Goal: Leave review/rating: Share an evaluation or opinion about a product, service, or content

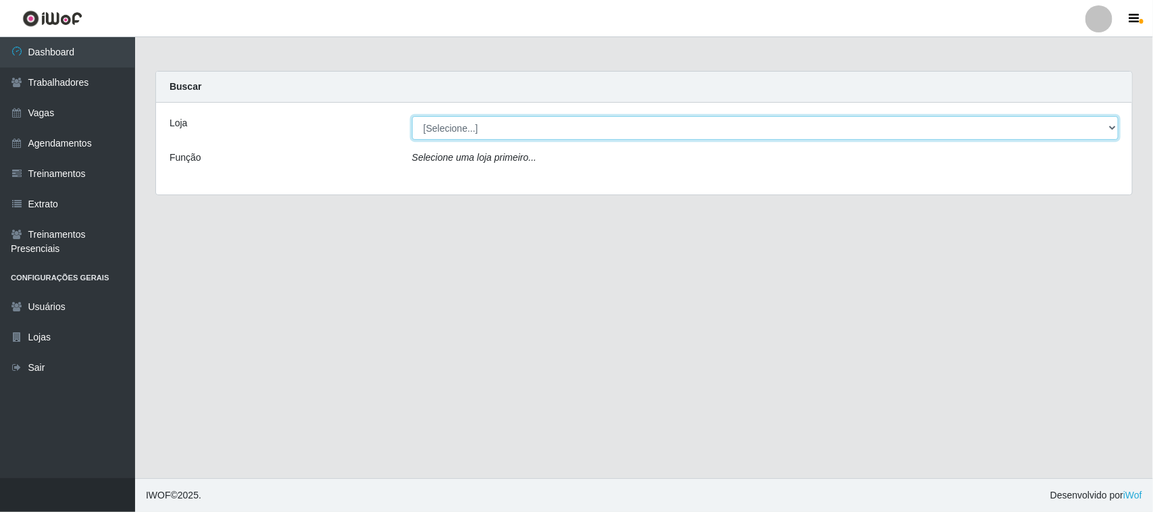
drag, startPoint x: 0, startPoint y: 0, endPoint x: 604, endPoint y: 133, distance: 619.0
click at [605, 126] on select "[Selecione...] Nordestão - [GEOGRAPHIC_DATA]" at bounding box center [765, 128] width 706 height 24
select select "420"
click at [412, 116] on select "[Selecione...] Nordestão - [GEOGRAPHIC_DATA]" at bounding box center [765, 128] width 706 height 24
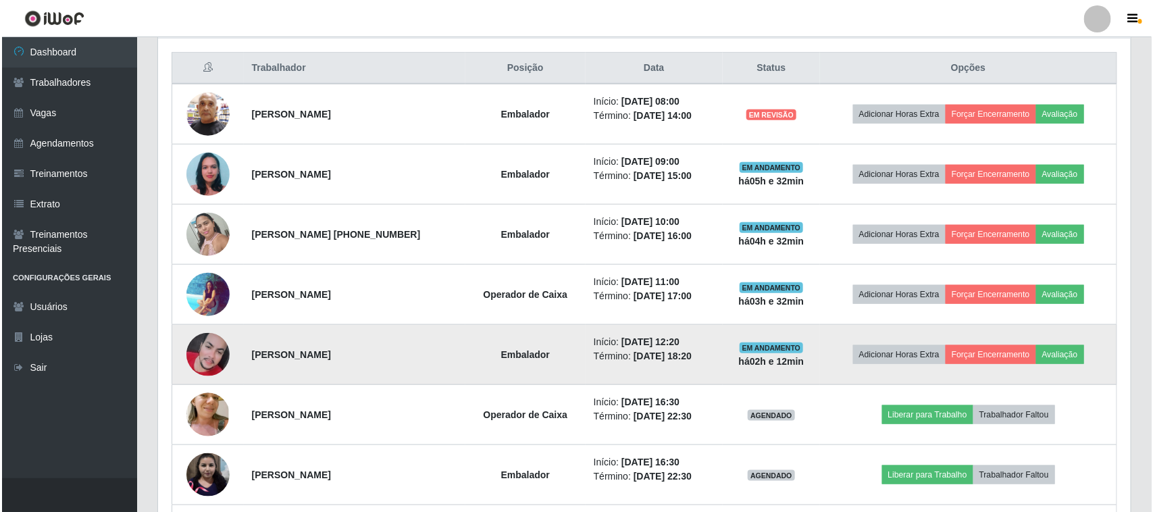
scroll to position [507, 0]
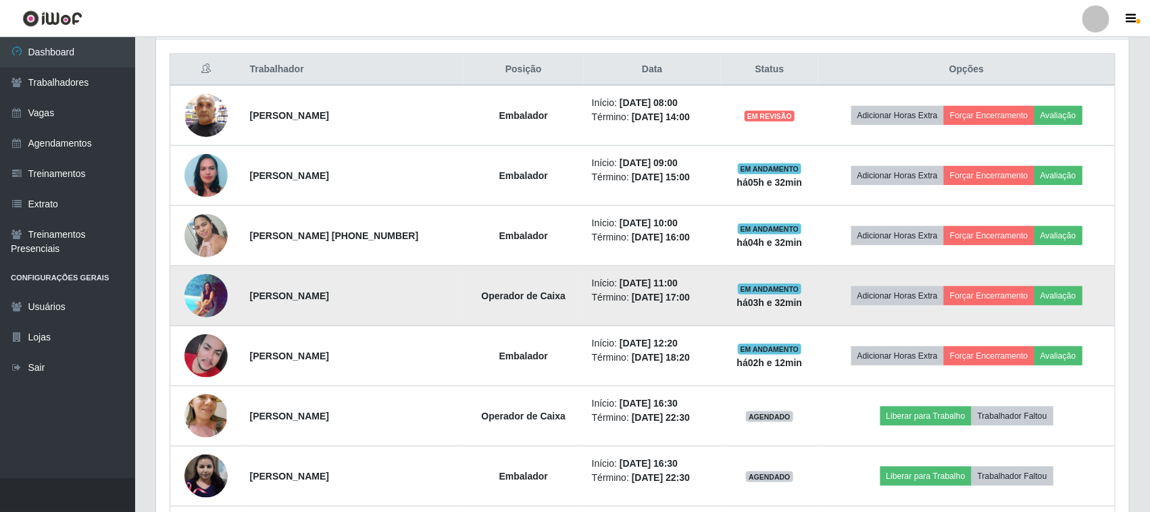
click at [213, 299] on img at bounding box center [205, 296] width 43 height 44
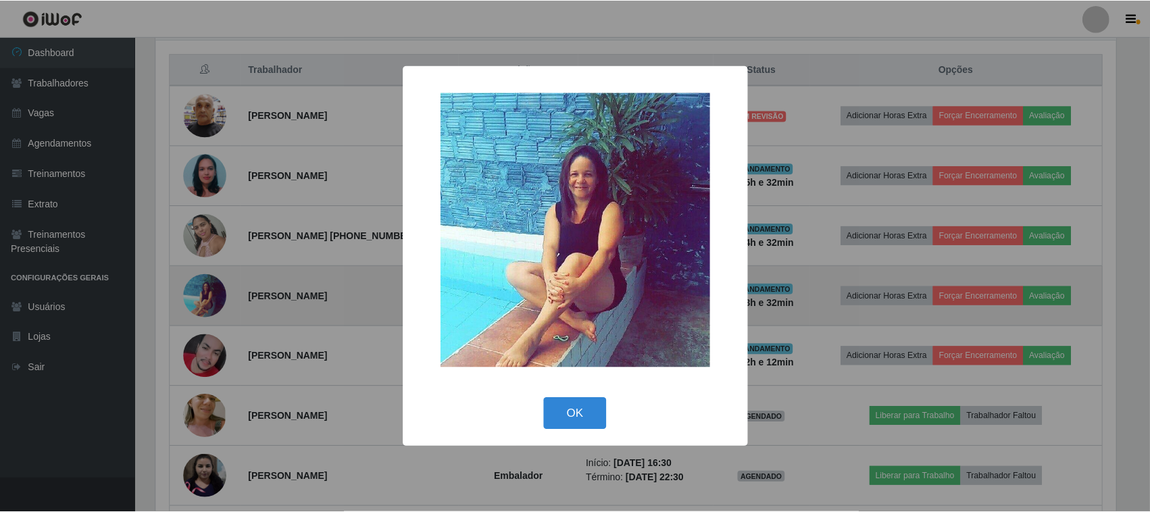
scroll to position [281, 963]
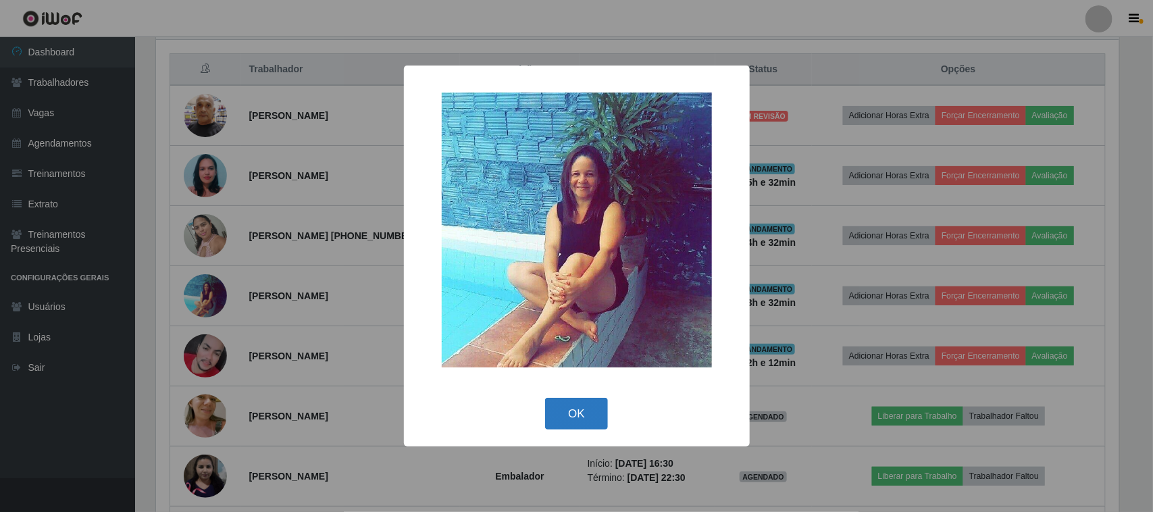
click at [585, 416] on button "OK" at bounding box center [576, 414] width 63 height 32
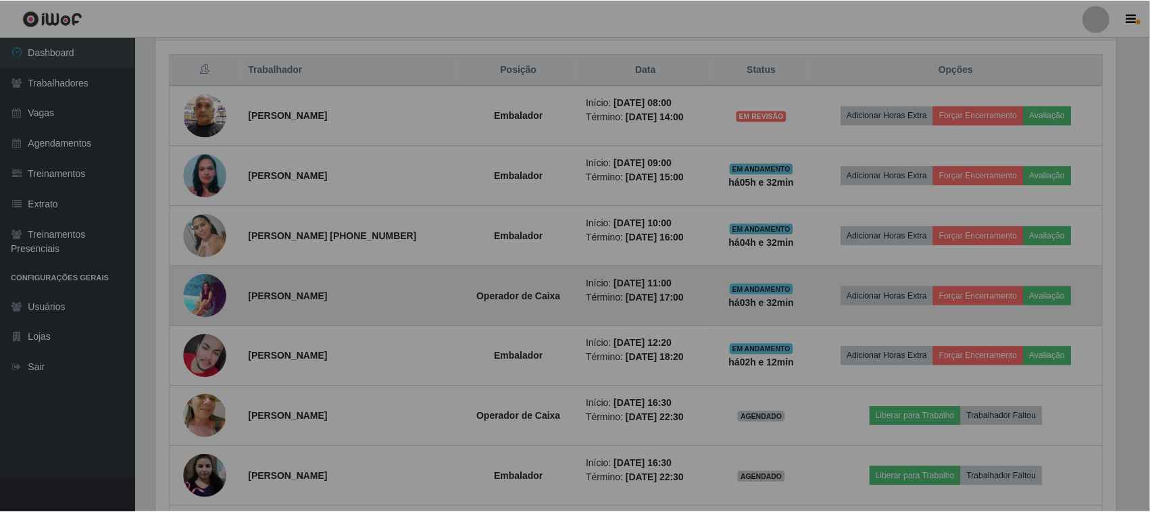
scroll to position [281, 973]
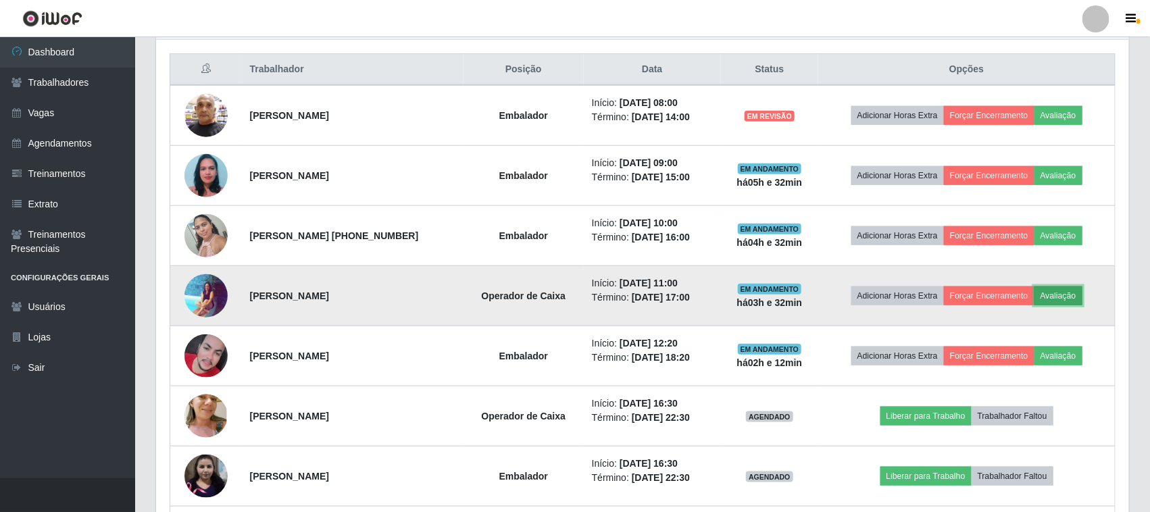
click at [1054, 292] on button "Avaliação" at bounding box center [1058, 295] width 48 height 19
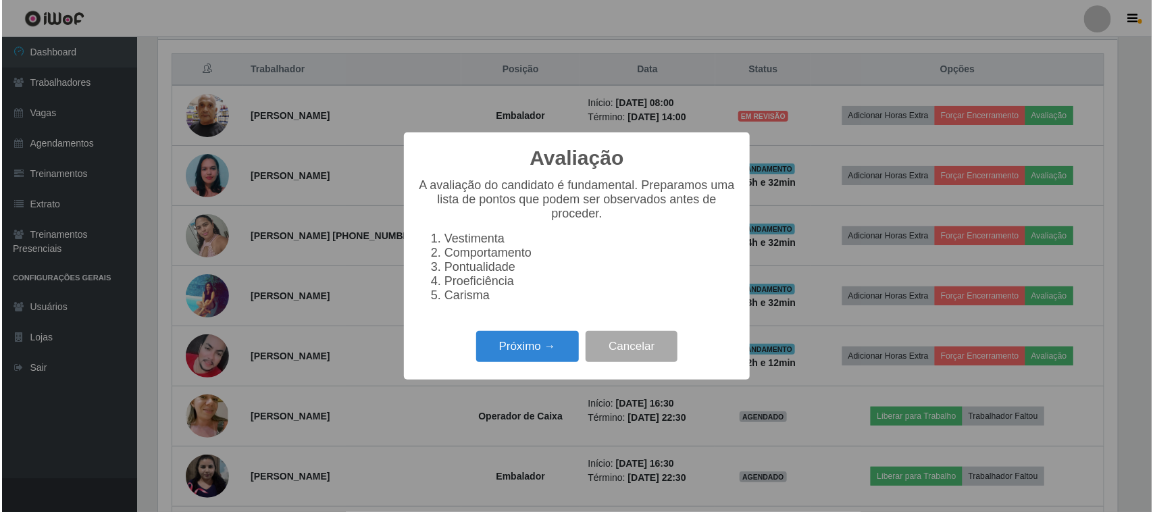
scroll to position [281, 963]
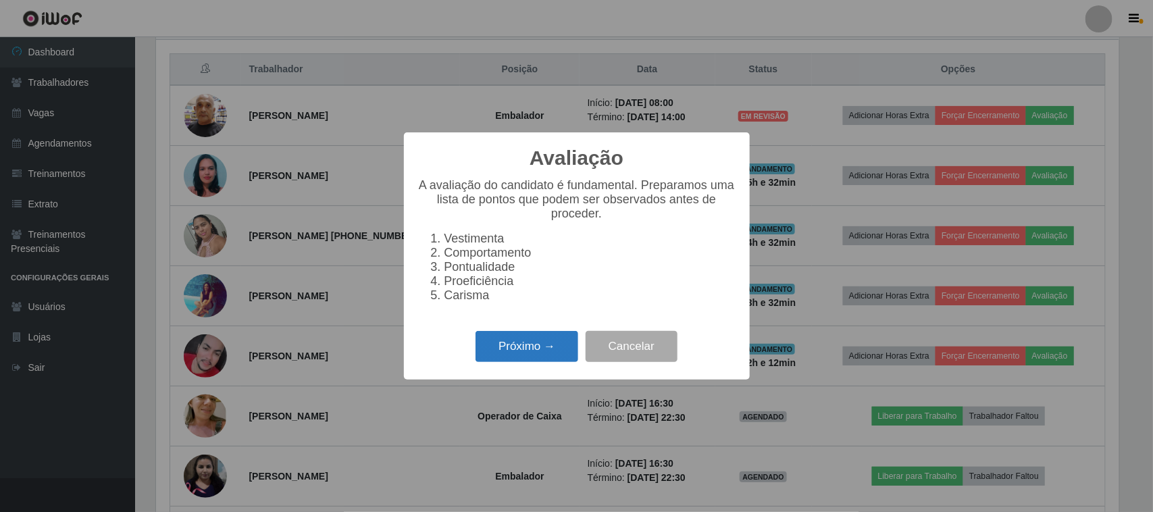
click at [508, 356] on button "Próximo →" at bounding box center [526, 347] width 103 height 32
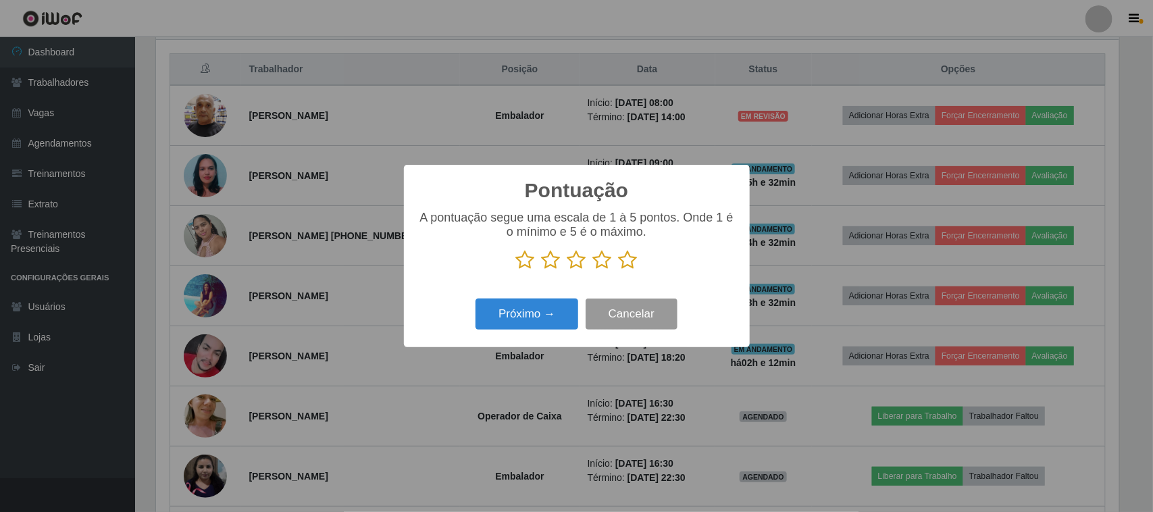
scroll to position [675131, 674447]
click at [619, 267] on icon at bounding box center [628, 260] width 19 height 20
click at [619, 270] on input "radio" at bounding box center [619, 270] width 0 height 0
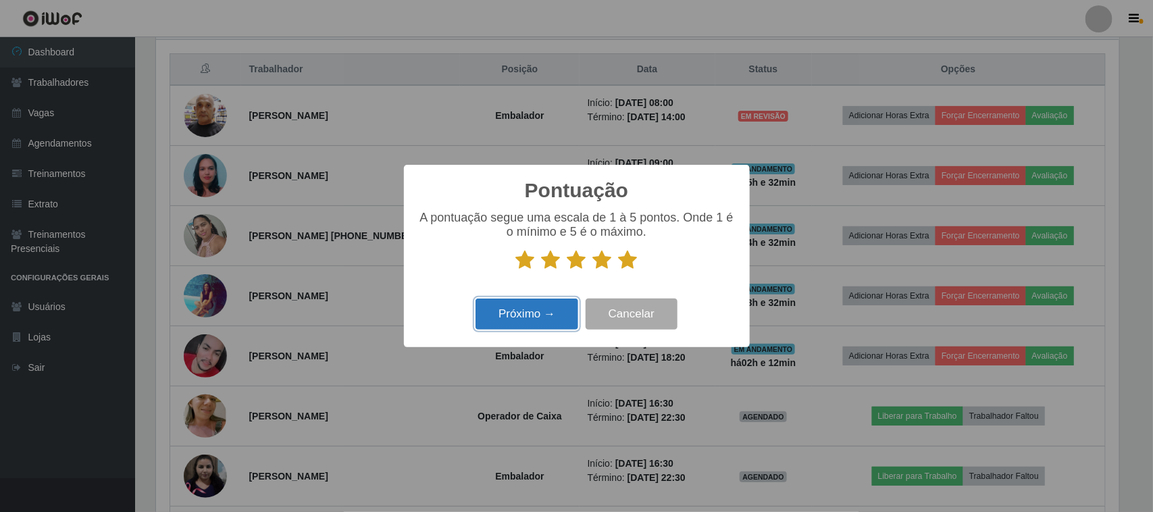
click at [561, 307] on button "Próximo →" at bounding box center [526, 315] width 103 height 32
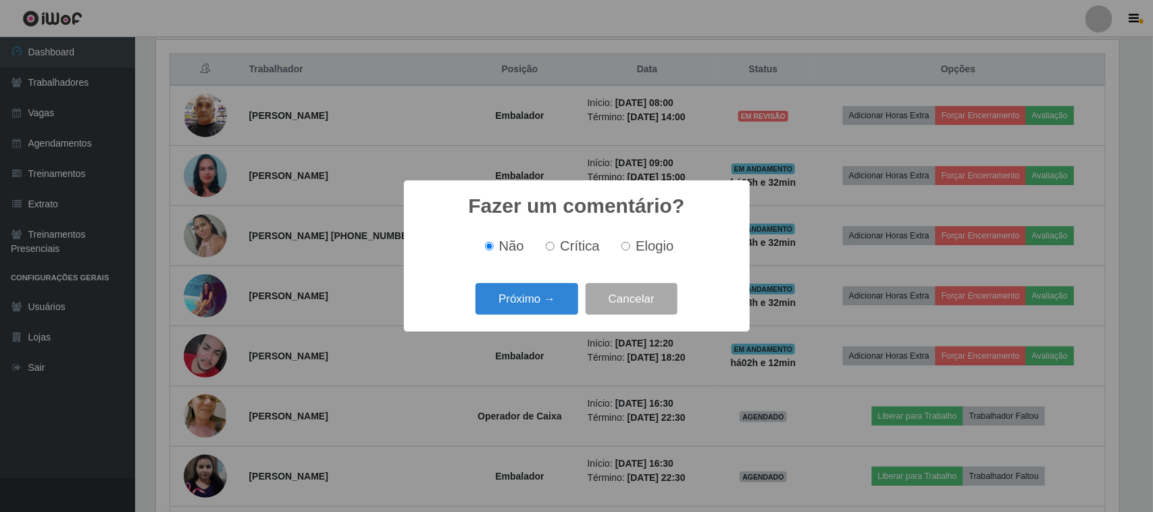
click at [632, 254] on label "Elogio" at bounding box center [644, 246] width 57 height 16
click at [630, 251] on input "Elogio" at bounding box center [625, 246] width 9 height 9
radio input "true"
click at [549, 303] on button "Próximo →" at bounding box center [526, 299] width 103 height 32
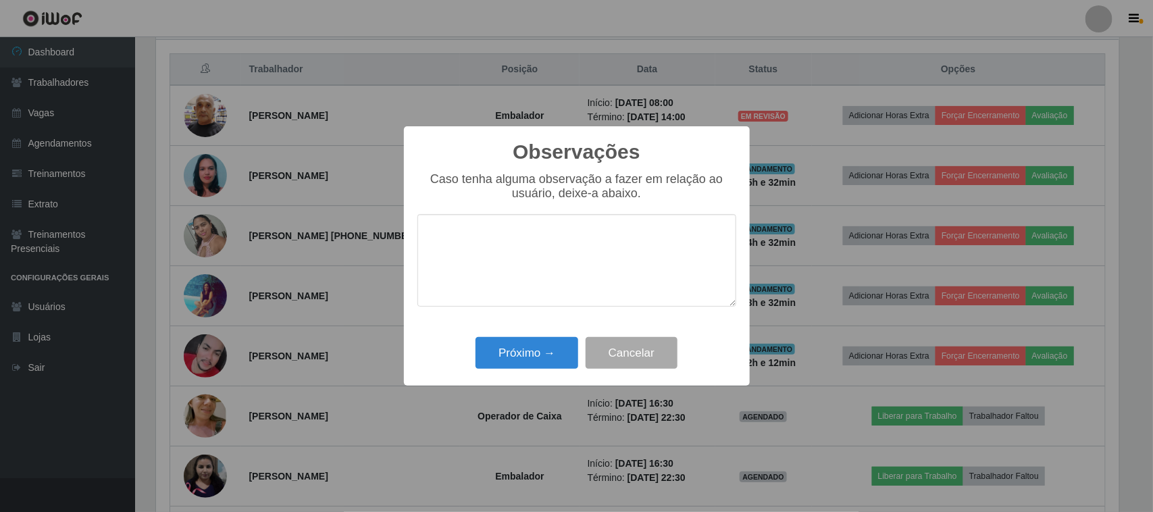
click at [603, 262] on textarea at bounding box center [576, 260] width 319 height 93
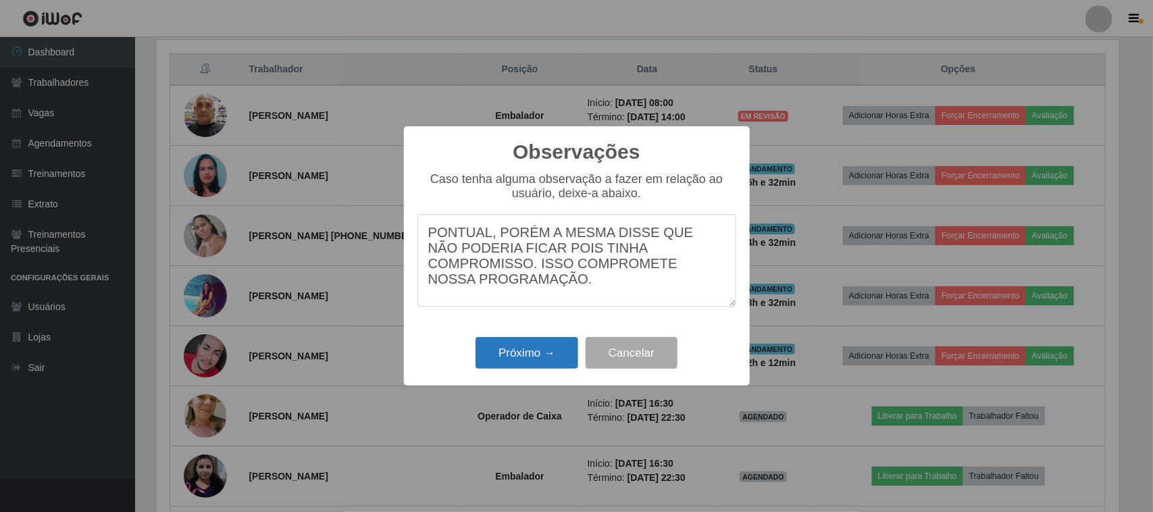
type textarea "PONTUAL, PORÉM A MESMA DISSE QUE NÃO PODERIA FICAR POIS TINHA COMPROMISSO. ISSO…"
click at [525, 346] on button "Próximo →" at bounding box center [526, 353] width 103 height 32
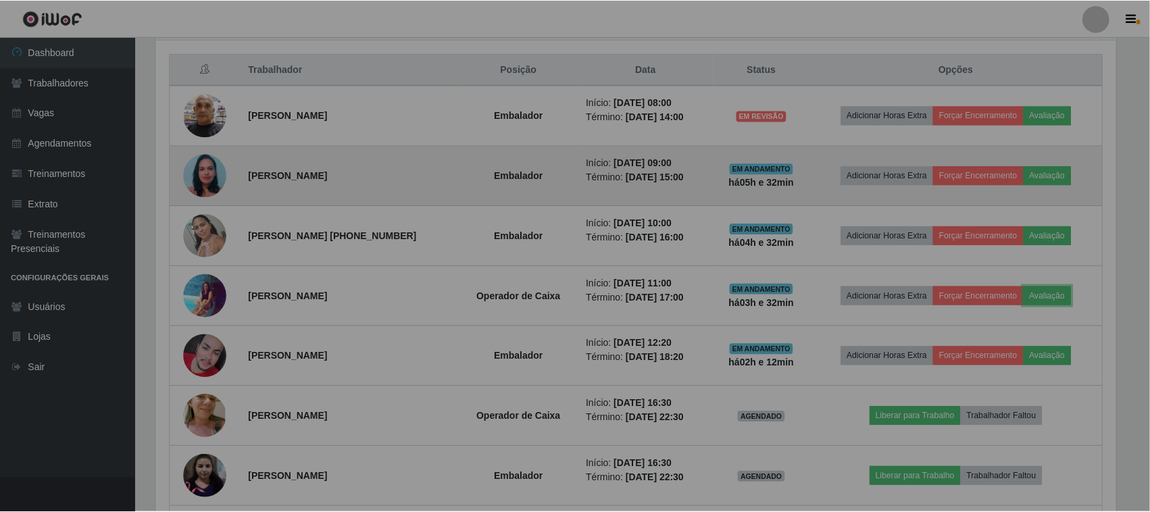
scroll to position [281, 973]
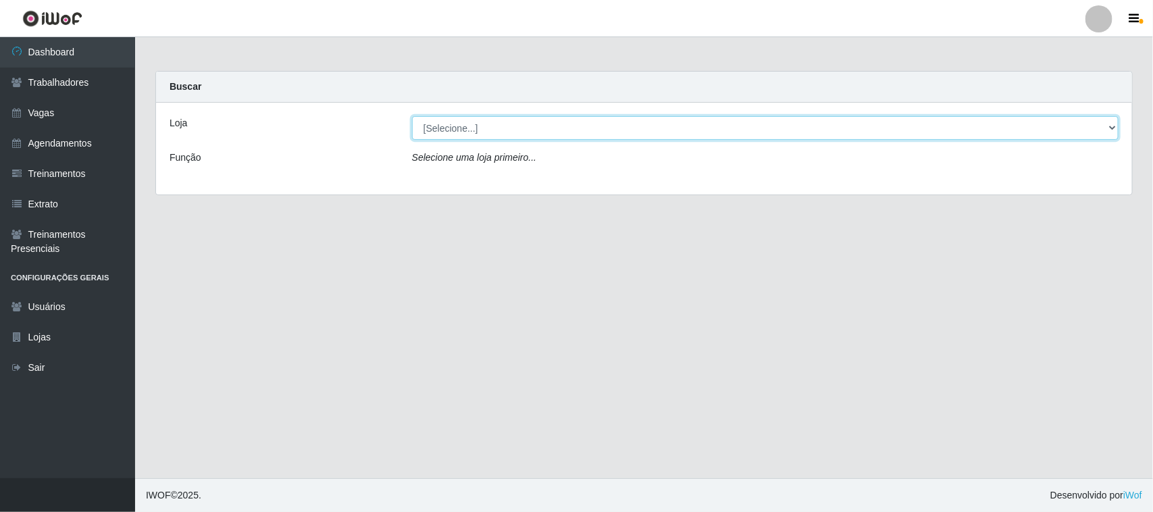
click at [622, 120] on select "[Selecione...] Nordestão - [GEOGRAPHIC_DATA]" at bounding box center [765, 128] width 706 height 24
select select "420"
click at [412, 116] on select "[Selecione...] Nordestão - [GEOGRAPHIC_DATA]" at bounding box center [765, 128] width 706 height 24
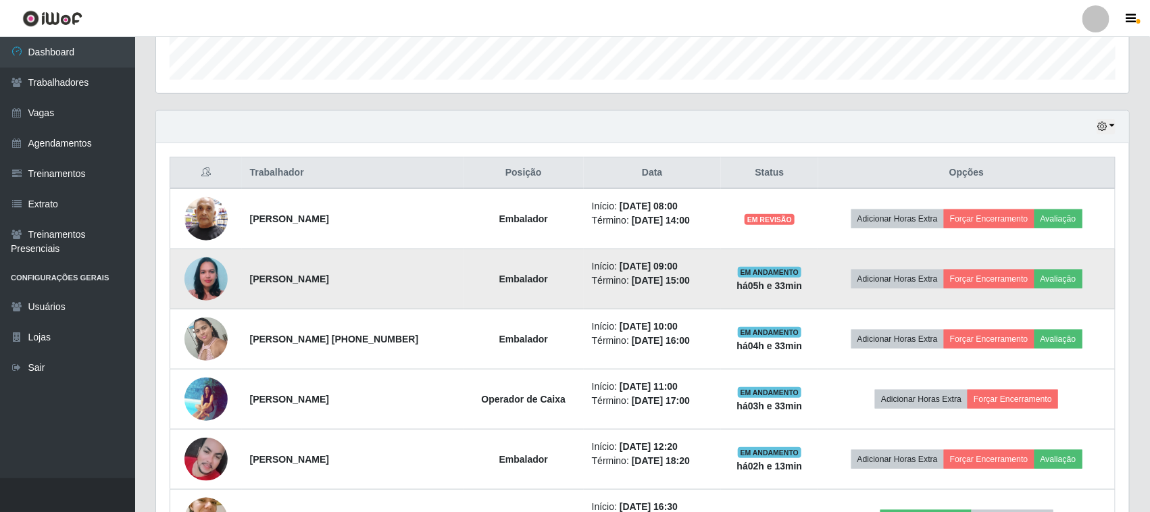
scroll to position [507, 0]
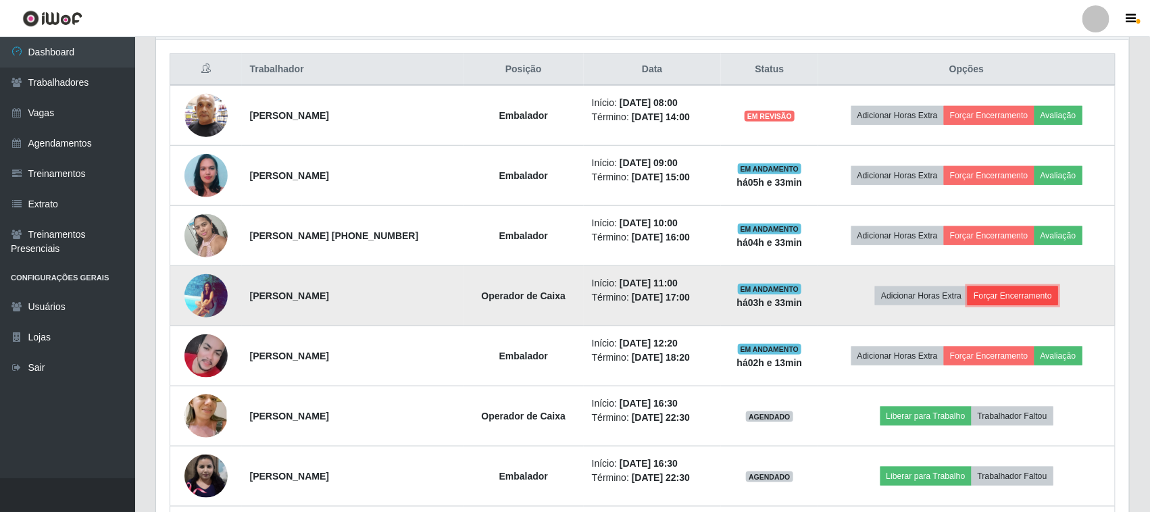
click at [1003, 295] on button "Forçar Encerramento" at bounding box center [1012, 295] width 91 height 19
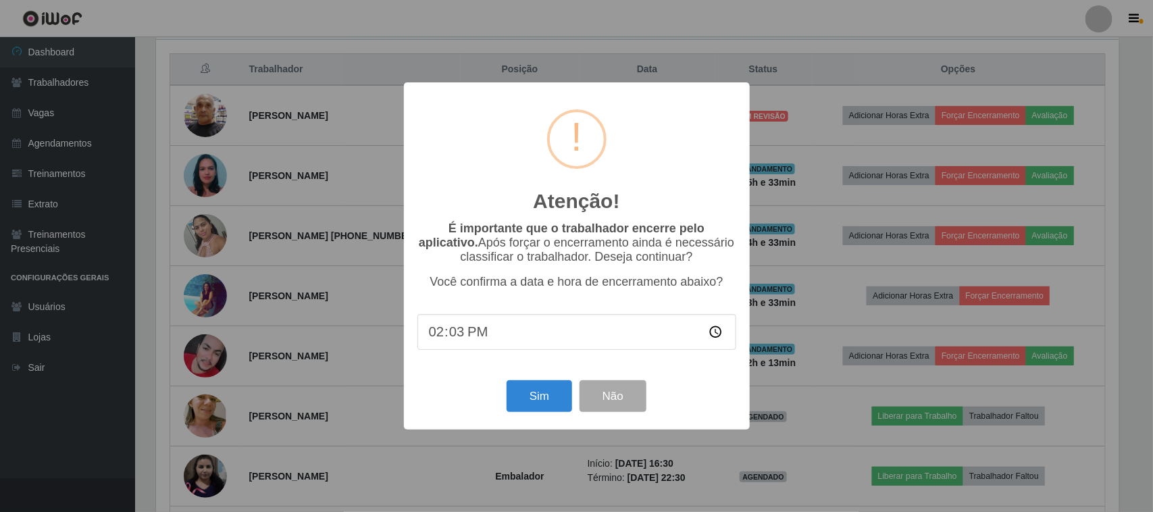
type input "14:30"
click at [534, 401] on button "Sim" at bounding box center [540, 396] width 66 height 32
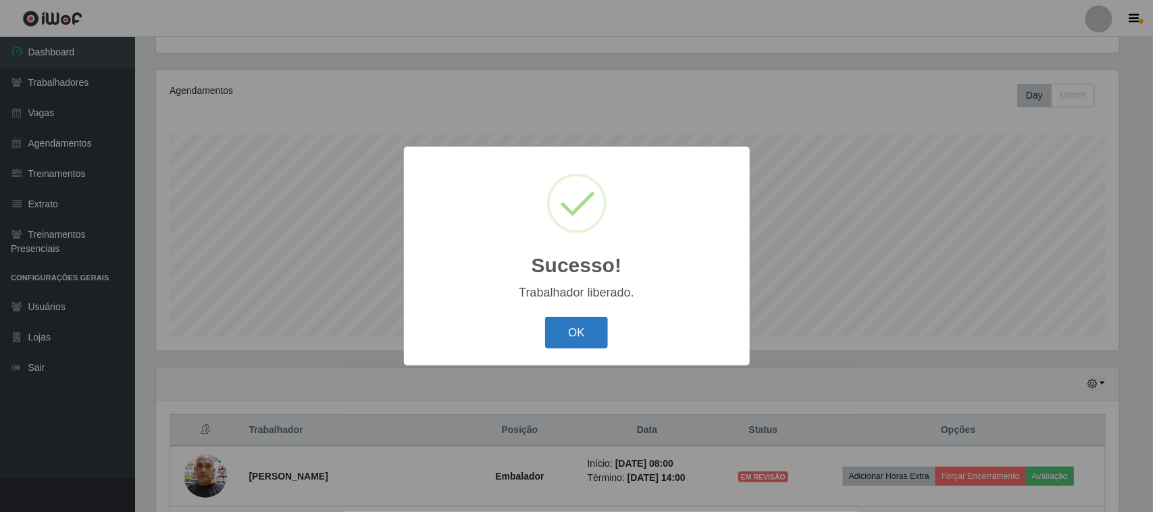
click at [568, 326] on button "OK" at bounding box center [576, 333] width 63 height 32
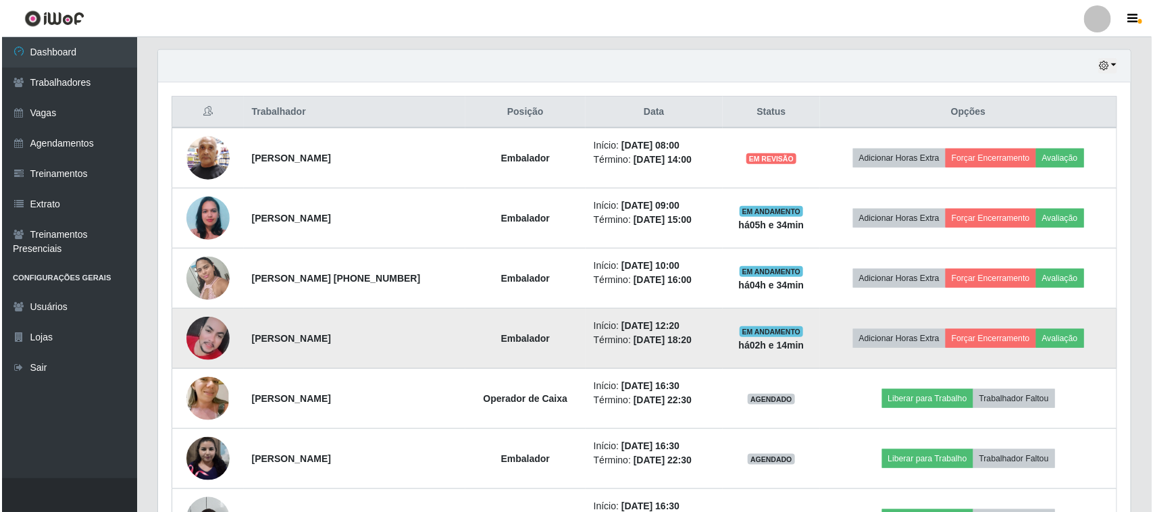
scroll to position [434, 0]
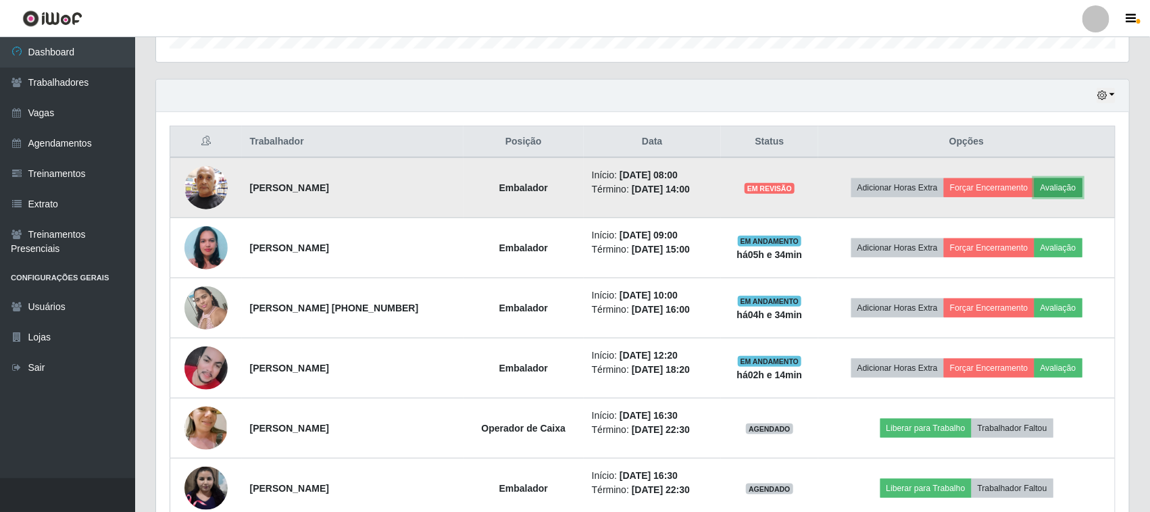
click at [1061, 188] on button "Avaliação" at bounding box center [1058, 187] width 48 height 19
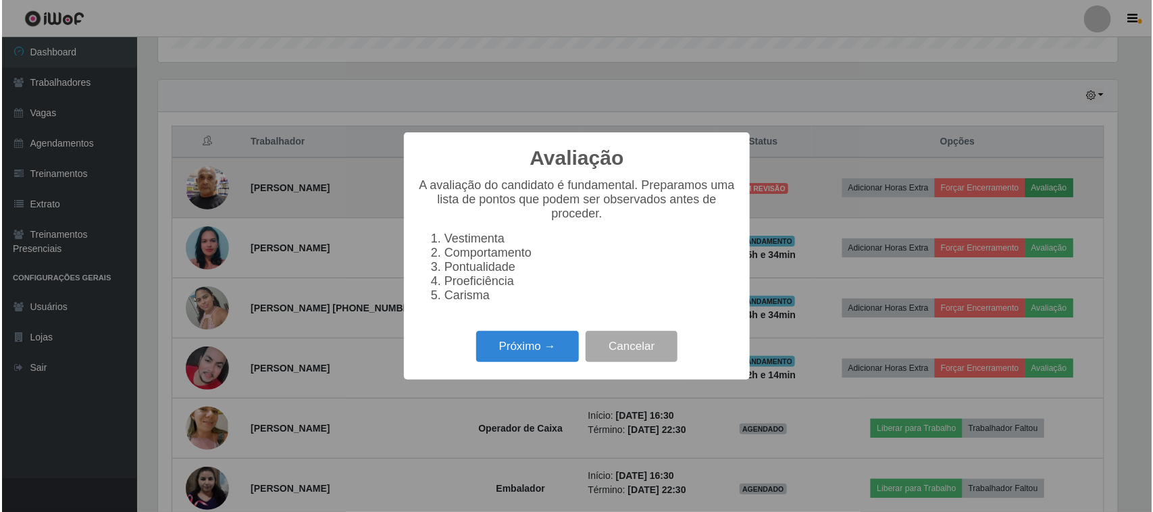
scroll to position [281, 963]
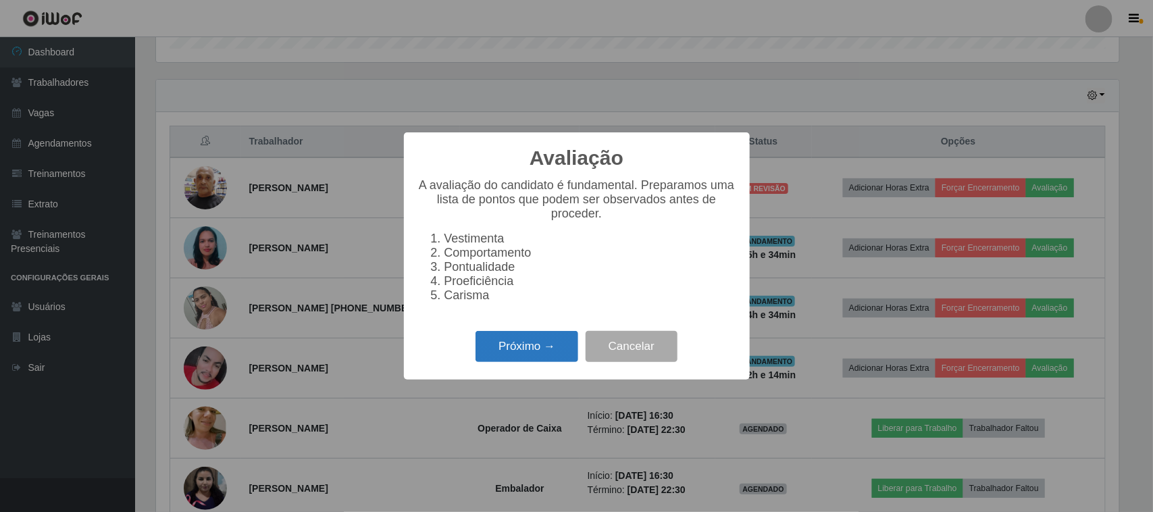
click at [512, 349] on button "Próximo →" at bounding box center [526, 347] width 103 height 32
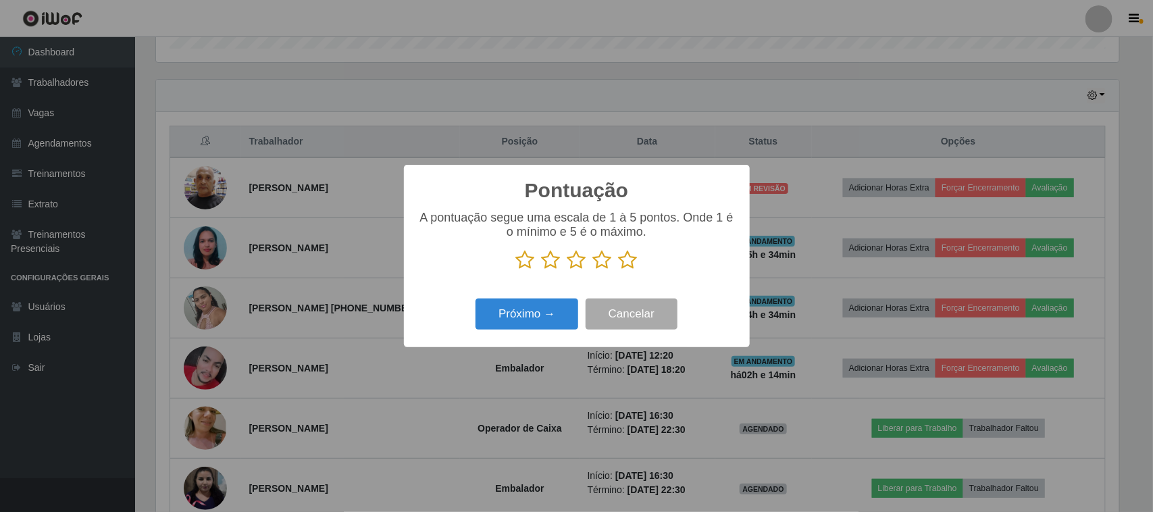
scroll to position [675131, 674447]
click at [622, 262] on icon at bounding box center [628, 260] width 19 height 20
click at [619, 270] on input "radio" at bounding box center [619, 270] width 0 height 0
click at [563, 312] on button "Próximo →" at bounding box center [526, 315] width 103 height 32
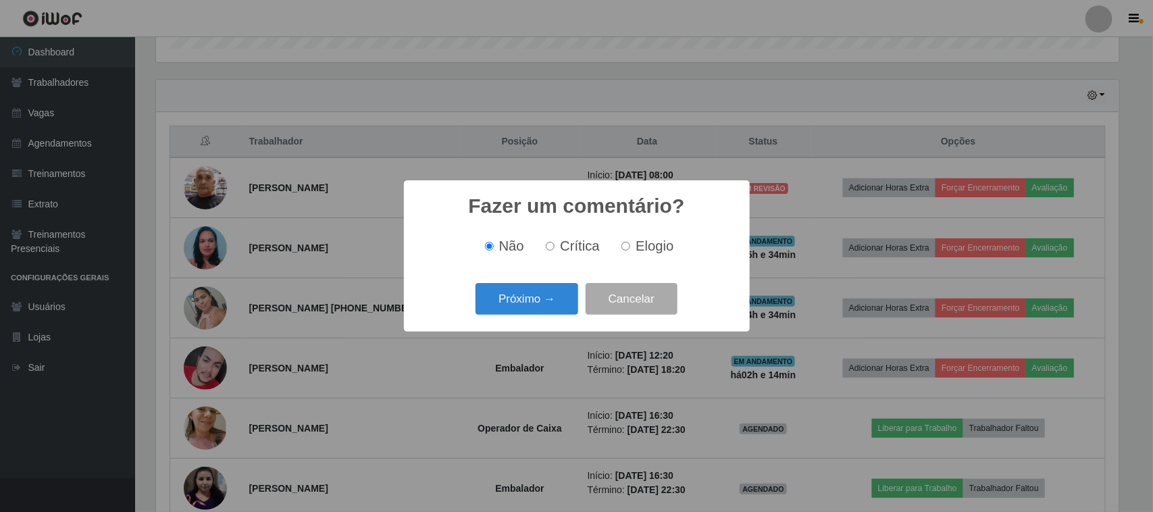
click at [633, 255] on div "Não Crítica Elogio" at bounding box center [576, 246] width 319 height 40
click at [636, 244] on span "Elogio" at bounding box center [655, 245] width 38 height 15
click at [630, 244] on input "Elogio" at bounding box center [625, 246] width 9 height 9
radio input "true"
click at [559, 299] on button "Próximo →" at bounding box center [526, 299] width 103 height 32
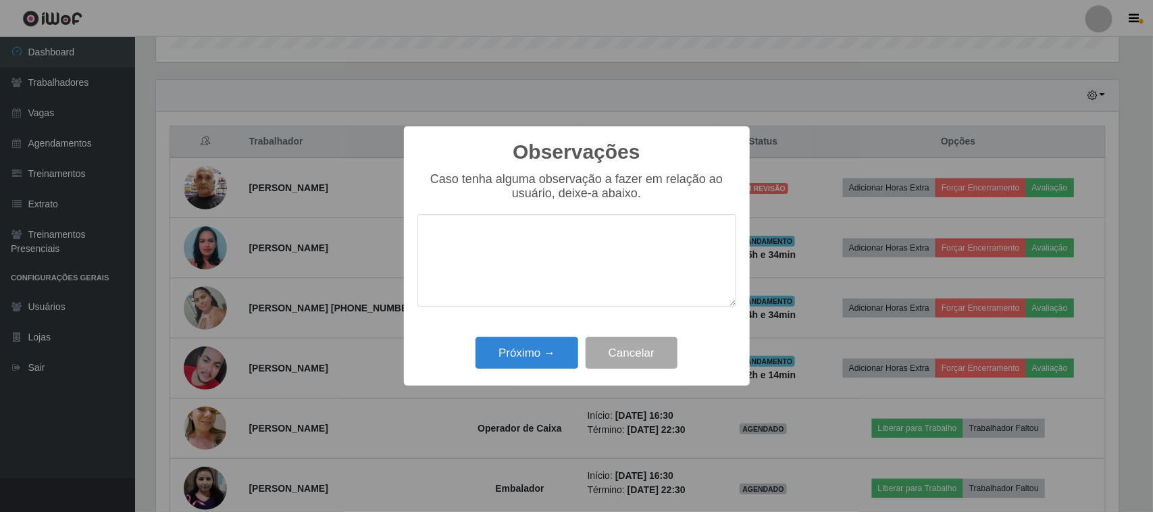
click at [632, 249] on textarea at bounding box center [576, 260] width 319 height 93
type textarea "PONTUAL"
click at [548, 359] on button "Próximo →" at bounding box center [526, 353] width 103 height 32
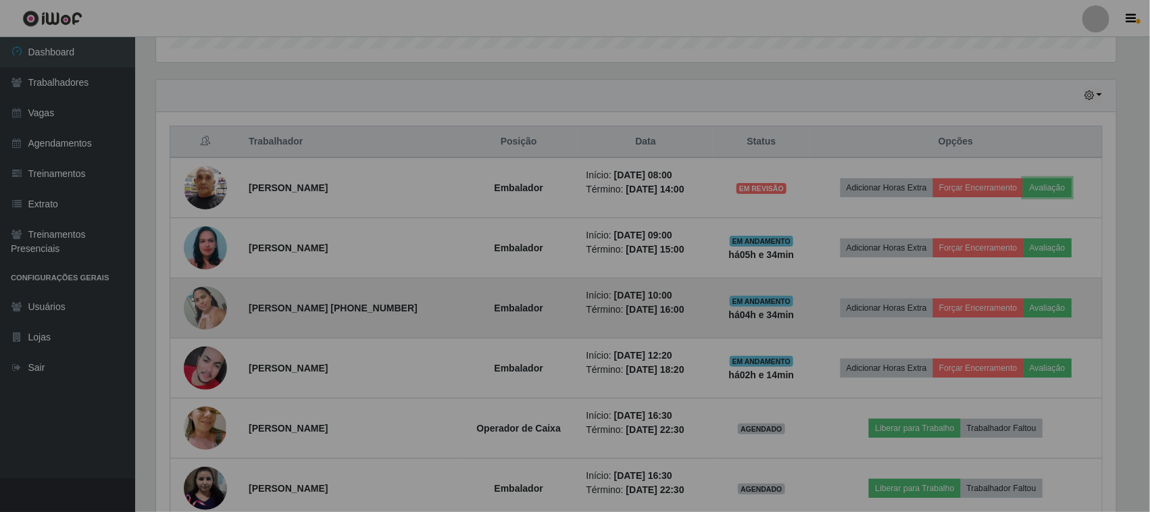
scroll to position [281, 973]
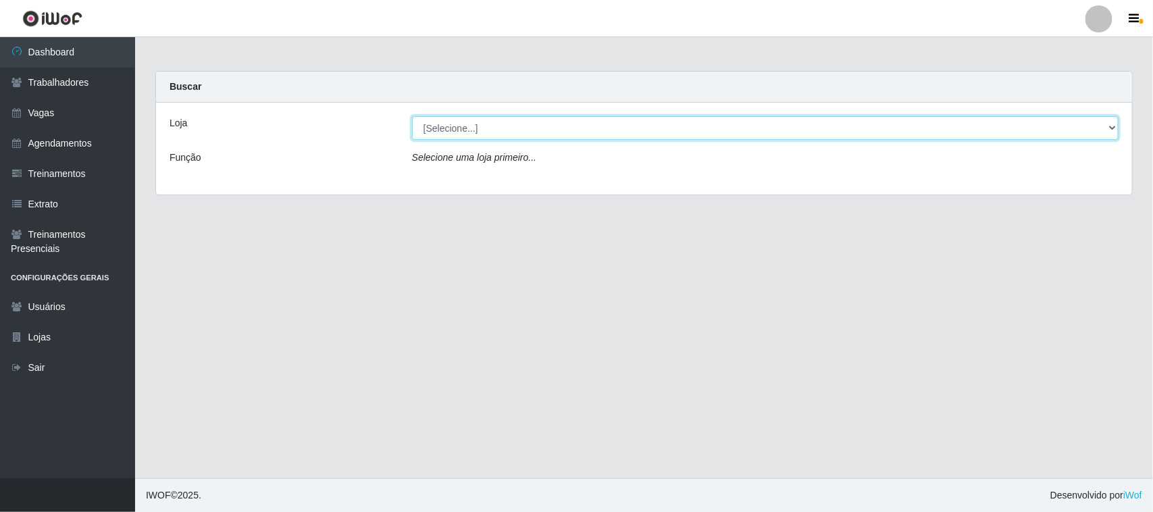
click at [946, 134] on select "[Selecione...] Nordestão - [GEOGRAPHIC_DATA]" at bounding box center [765, 128] width 706 height 24
click at [412, 116] on select "[Selecione...] Nordestão - [GEOGRAPHIC_DATA]" at bounding box center [765, 128] width 706 height 24
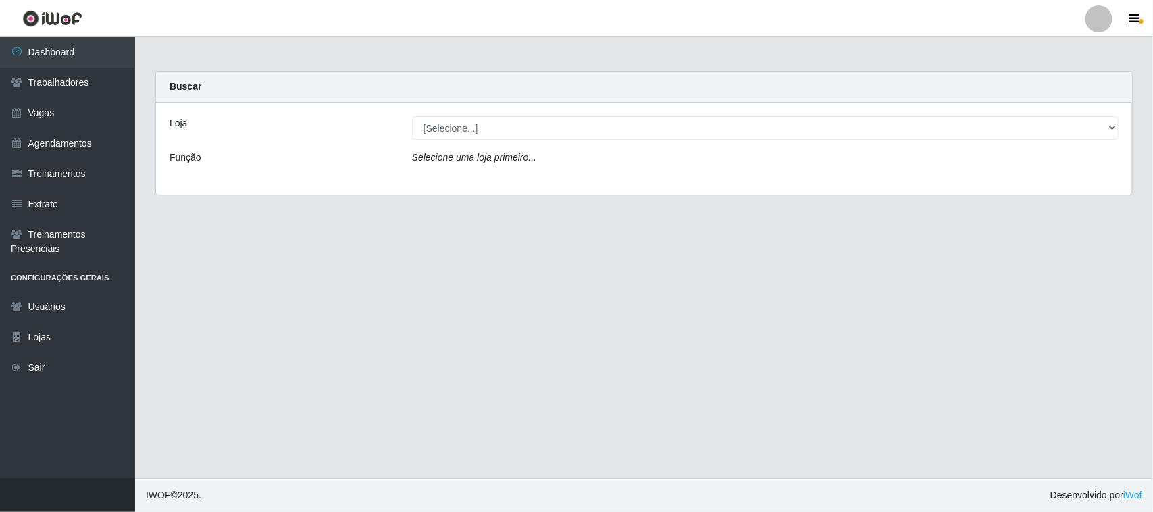
click at [900, 178] on div "Loja [Selecione...] Nordestão - Santa Catarina Função Selecione uma loja primei…" at bounding box center [644, 149] width 976 height 92
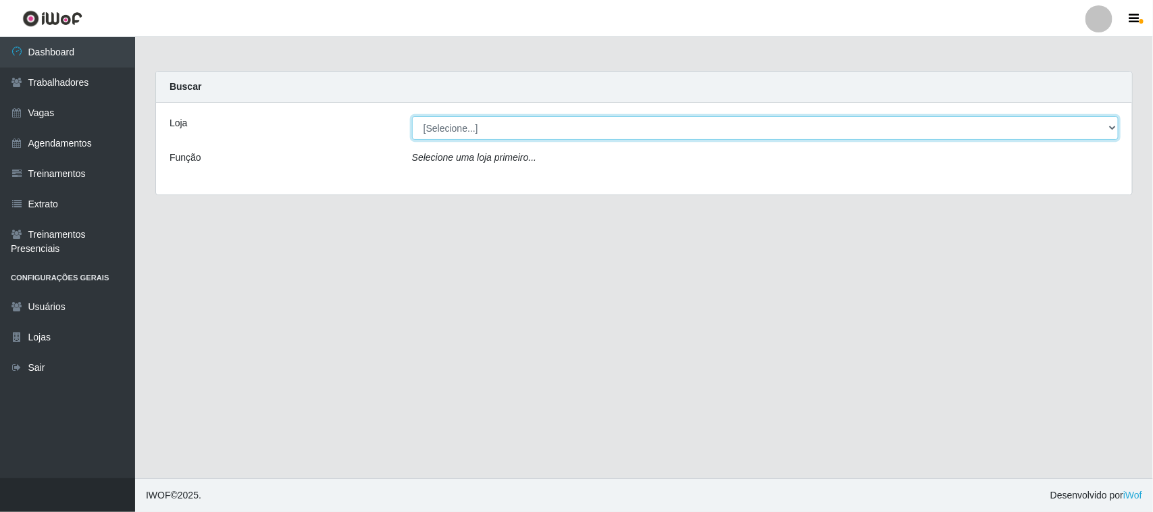
click at [909, 133] on select "[Selecione...] Nordestão - [GEOGRAPHIC_DATA]" at bounding box center [765, 128] width 706 height 24
click at [412, 116] on select "[Selecione...] Nordestão - [GEOGRAPHIC_DATA]" at bounding box center [765, 128] width 706 height 24
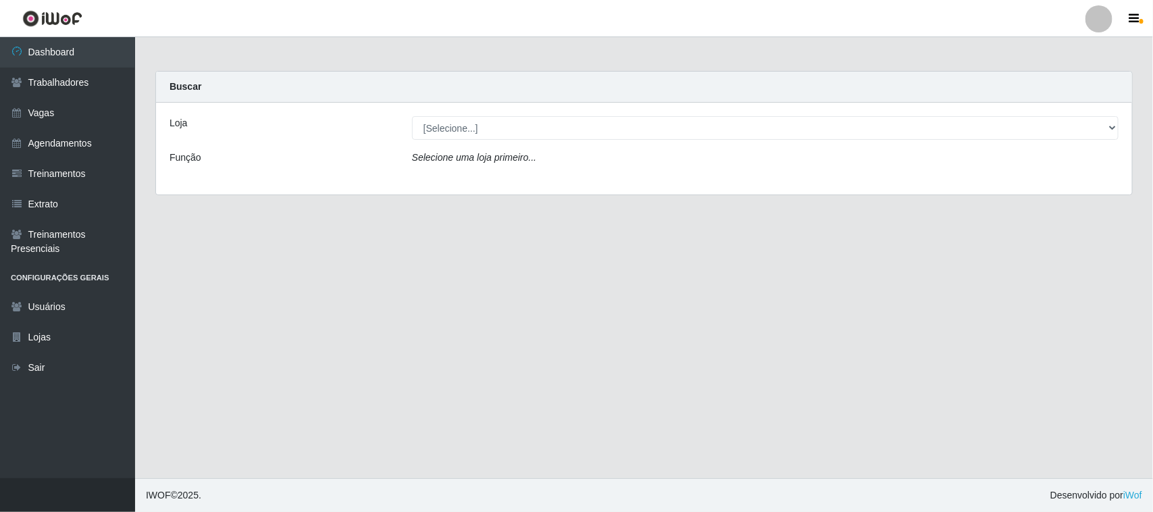
click at [893, 170] on div "Loja [Selecione...] Nordestão - Santa Catarina Função Selecione uma loja primei…" at bounding box center [644, 149] width 976 height 92
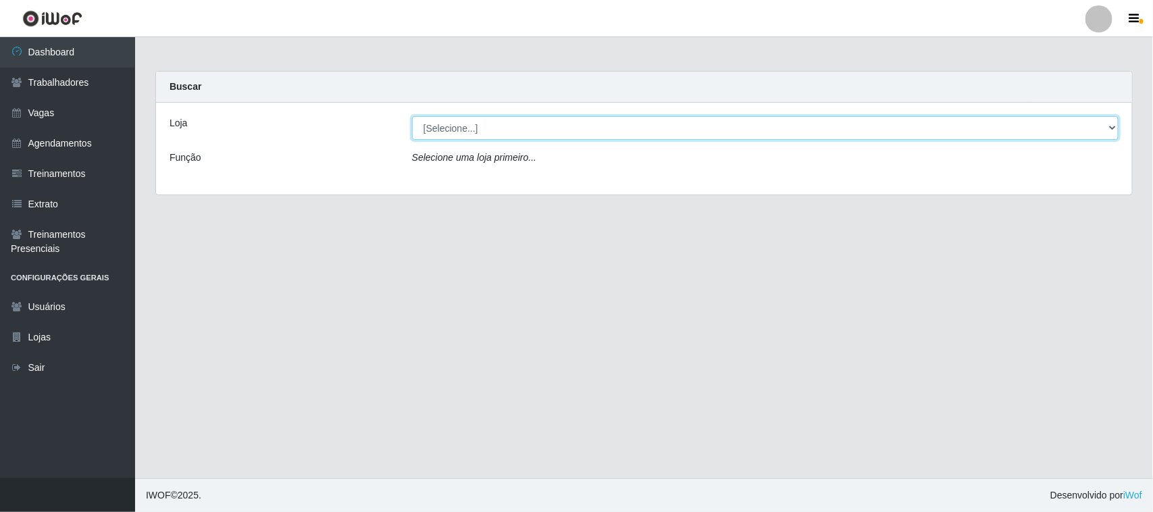
click at [898, 137] on select "[Selecione...] Nordestão - [GEOGRAPHIC_DATA]" at bounding box center [765, 128] width 706 height 24
select select "420"
click at [412, 116] on select "[Selecione...] Nordestão - [GEOGRAPHIC_DATA]" at bounding box center [765, 128] width 706 height 24
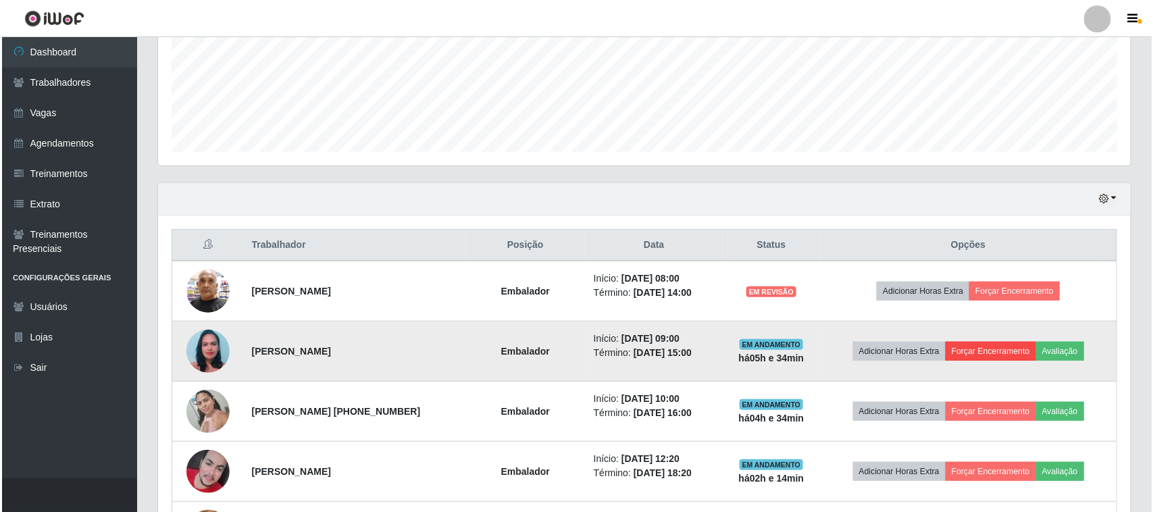
scroll to position [338, 0]
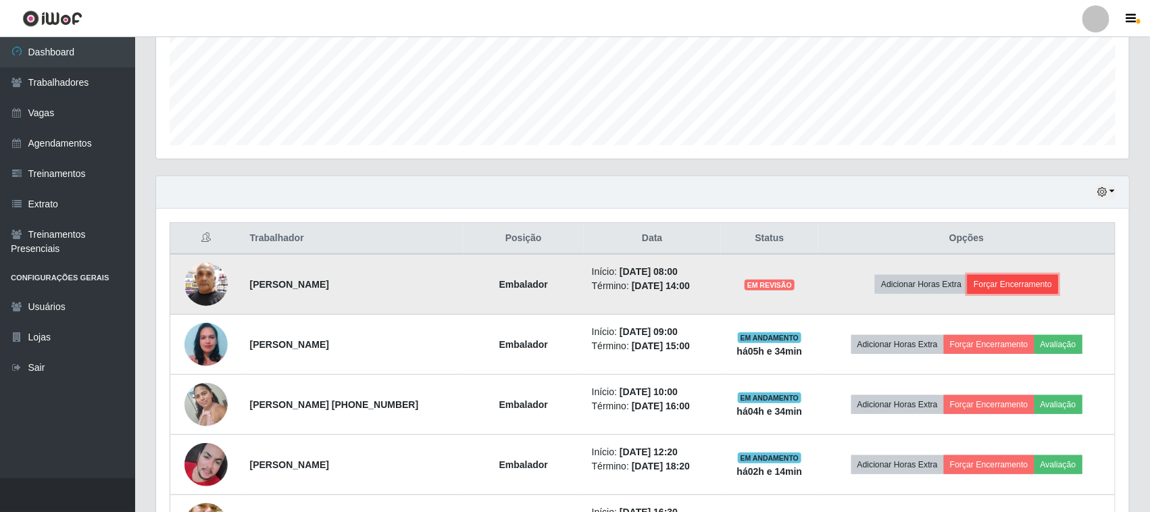
click at [1002, 282] on button "Forçar Encerramento" at bounding box center [1012, 284] width 91 height 19
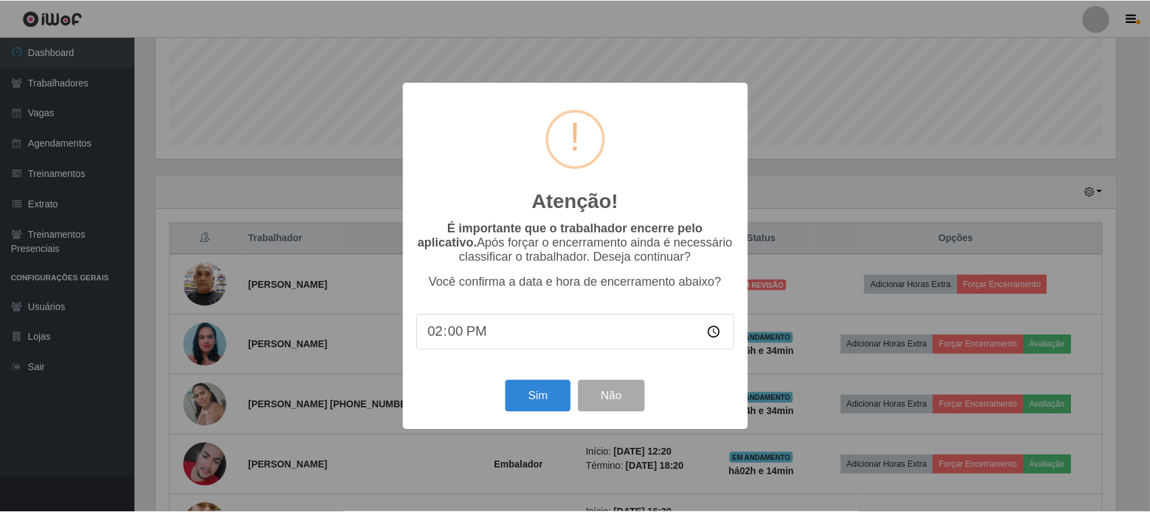
scroll to position [281, 963]
click at [525, 392] on button "Sim" at bounding box center [540, 396] width 66 height 32
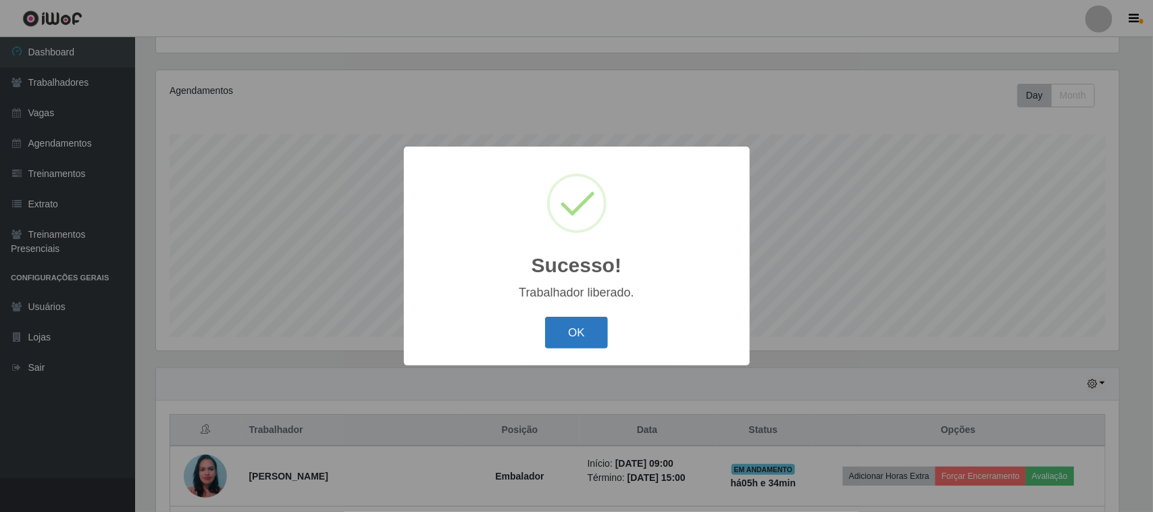
click at [588, 331] on button "OK" at bounding box center [576, 333] width 63 height 32
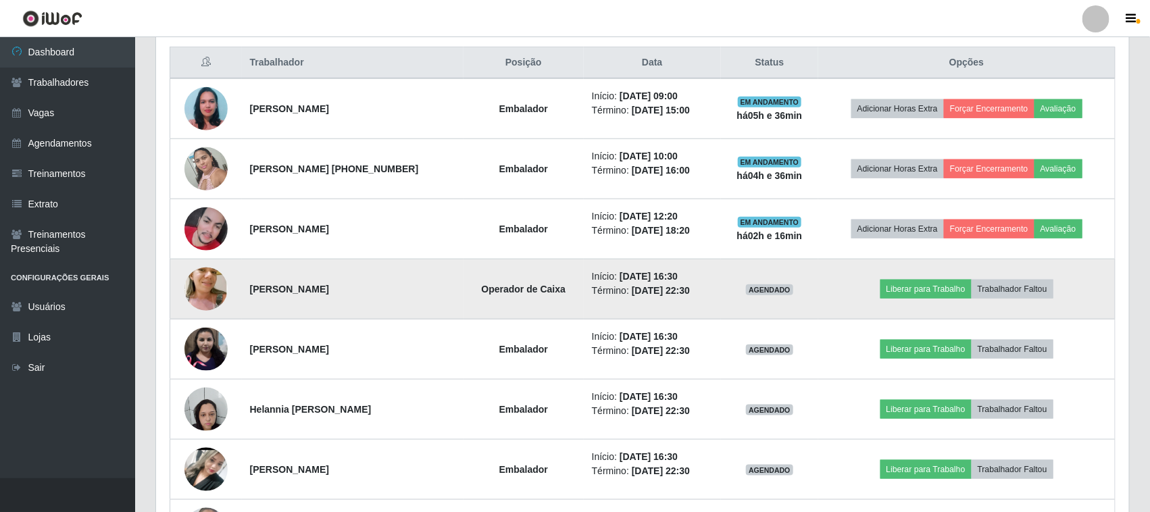
scroll to position [484, 0]
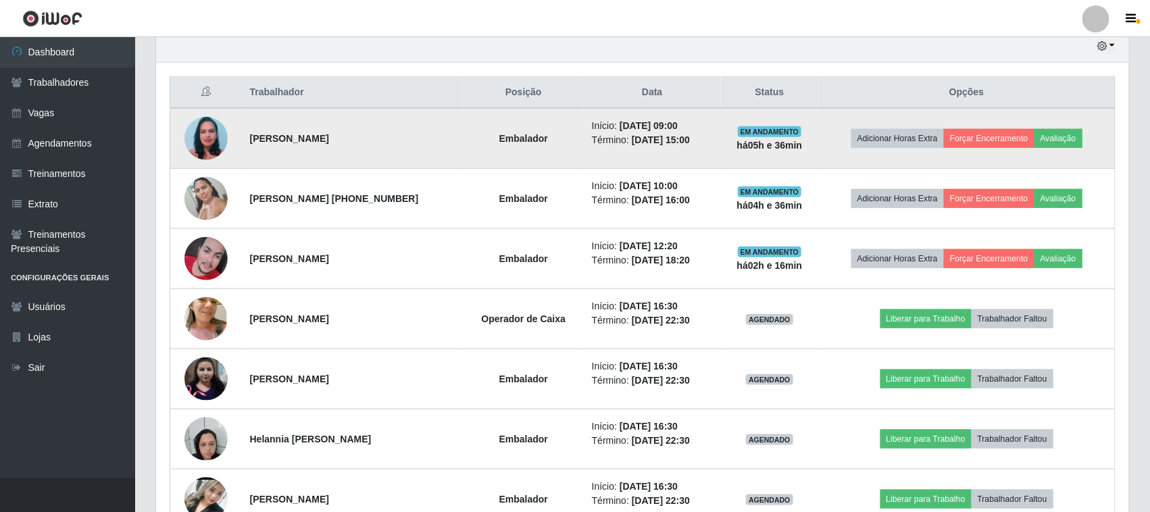
click at [196, 126] on img at bounding box center [205, 138] width 43 height 77
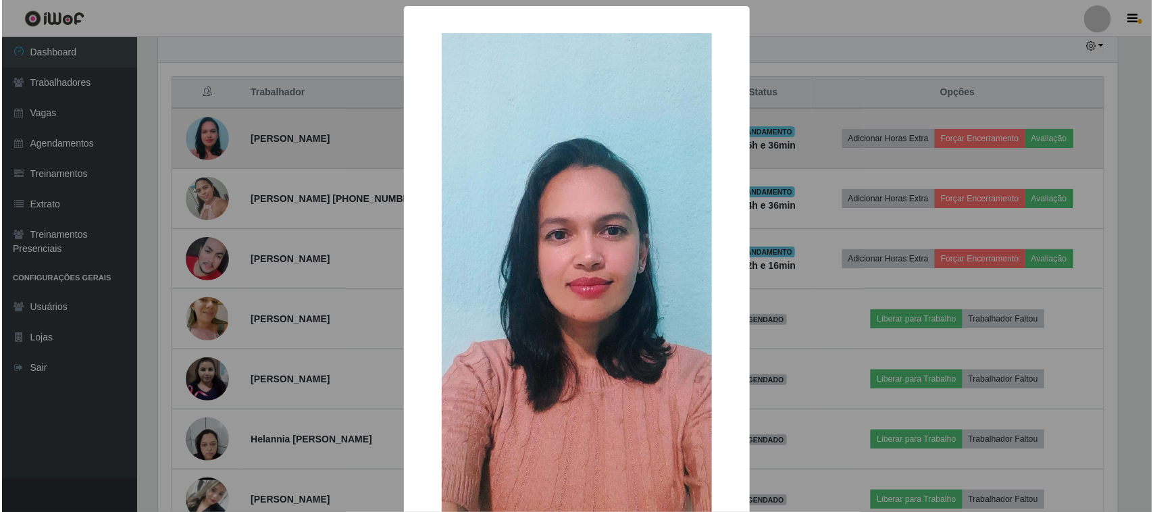
scroll to position [281, 963]
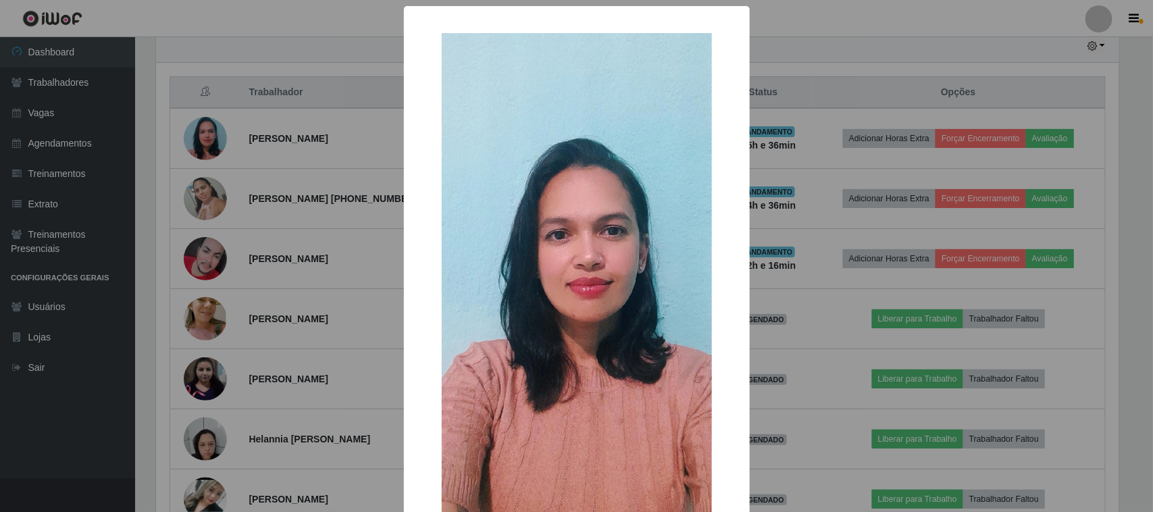
click at [740, 295] on div "× OK Cancel" at bounding box center [577, 299] width 346 height 587
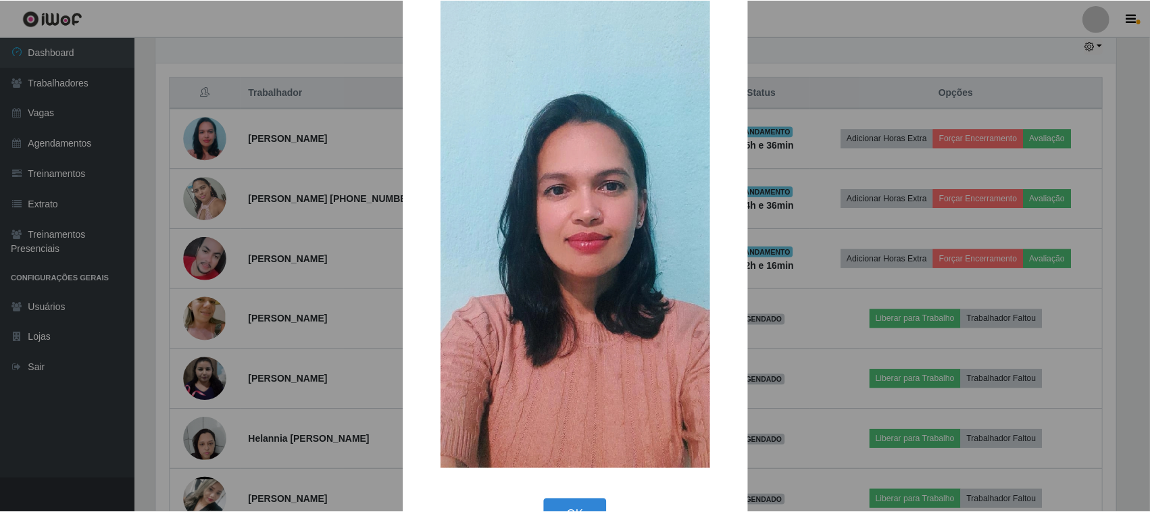
scroll to position [86, 0]
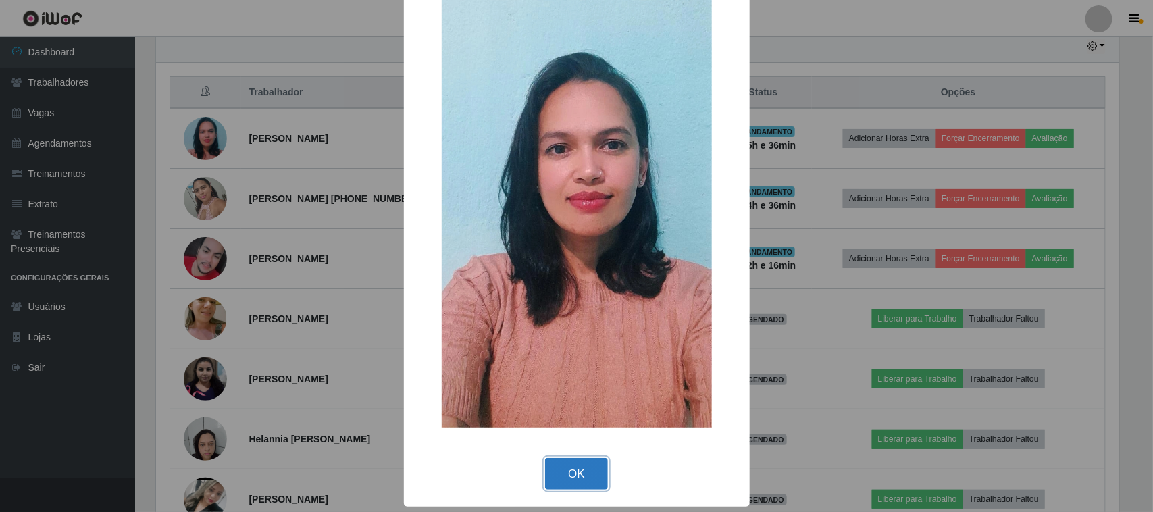
click at [568, 473] on button "OK" at bounding box center [576, 474] width 63 height 32
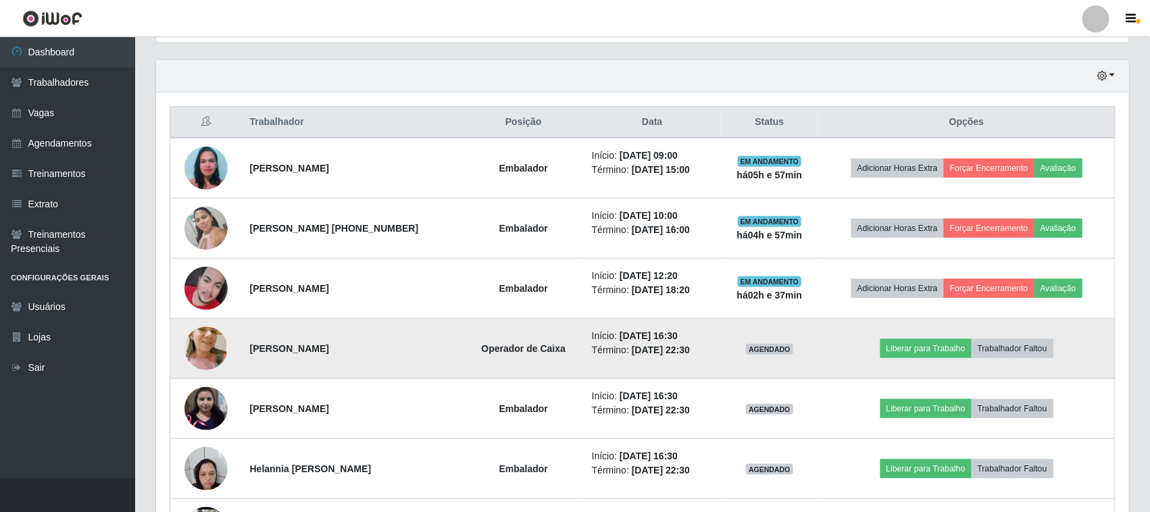
scroll to position [375, 0]
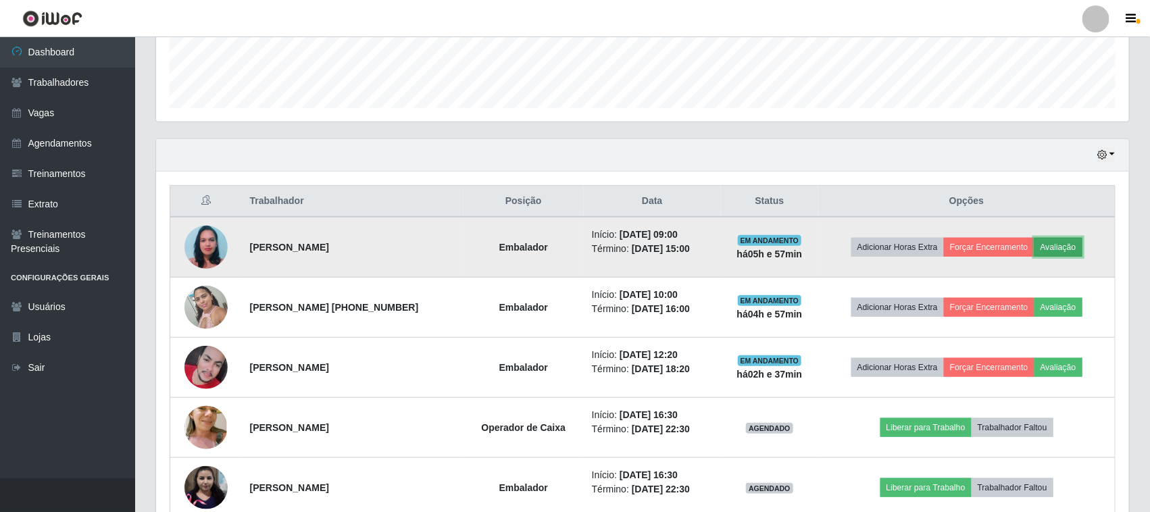
click at [1081, 250] on button "Avaliação" at bounding box center [1058, 247] width 48 height 19
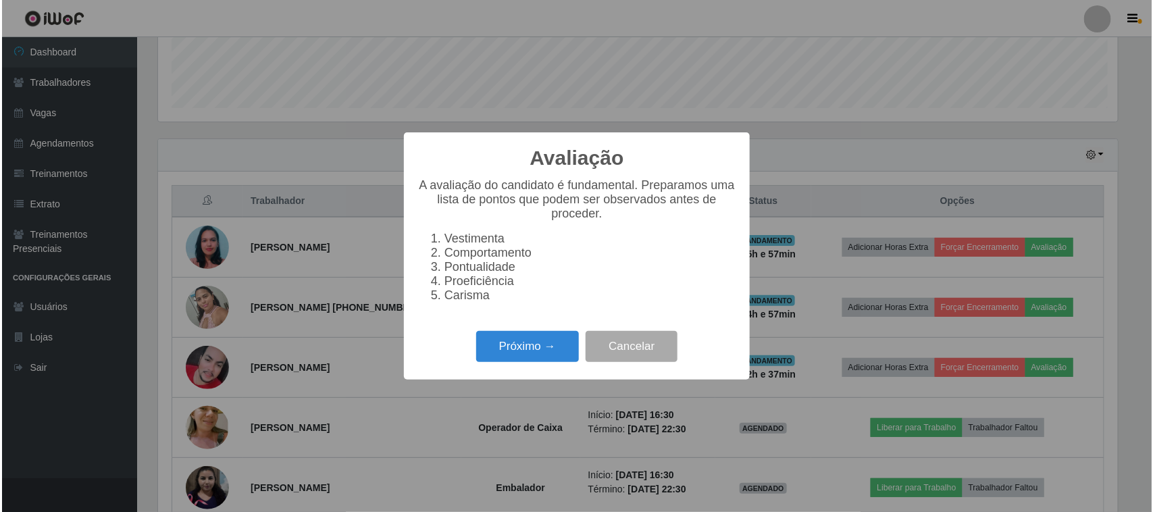
scroll to position [281, 963]
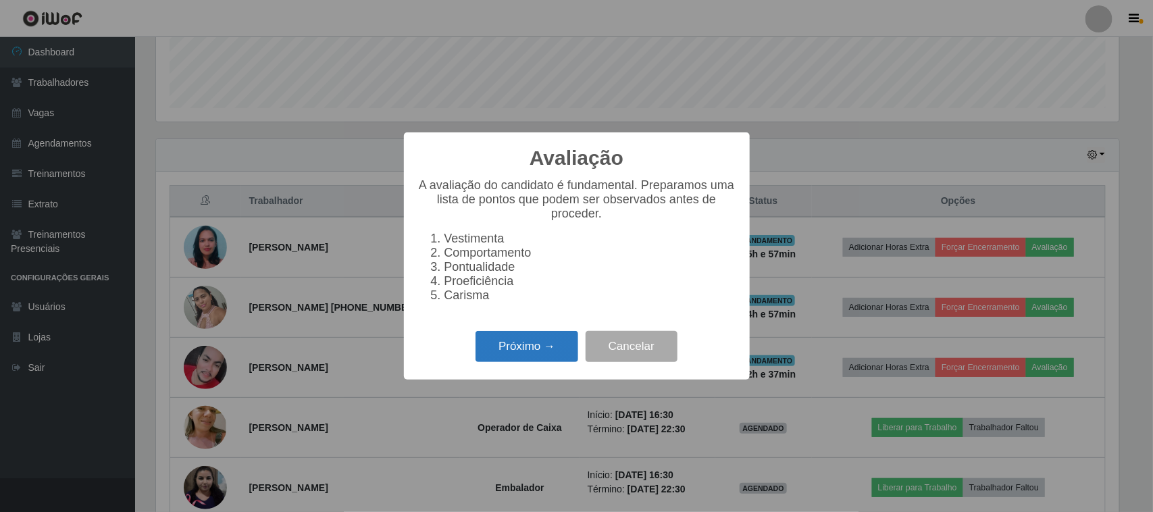
click at [559, 356] on button "Próximo →" at bounding box center [526, 347] width 103 height 32
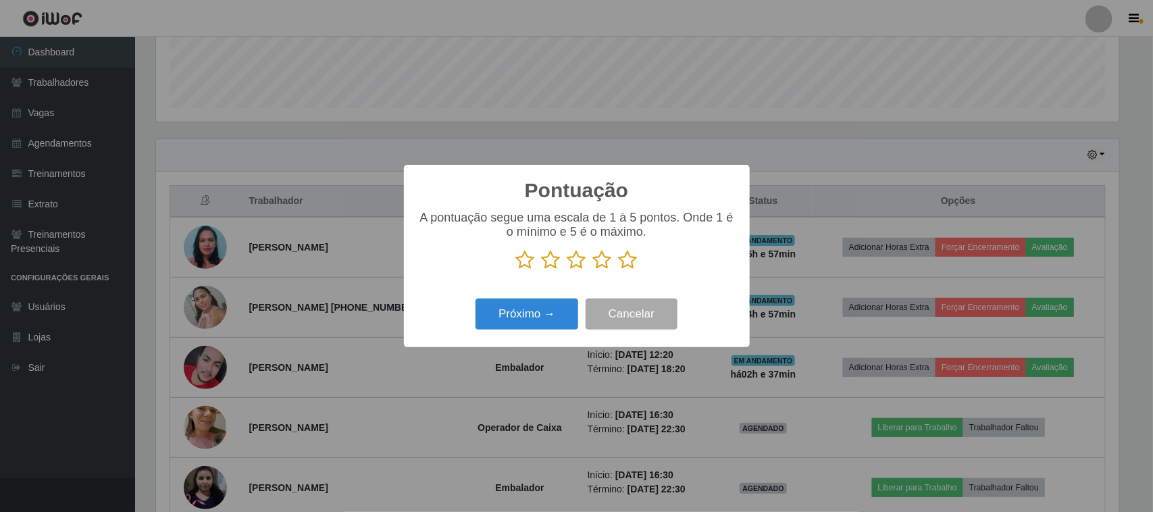
scroll to position [675131, 674447]
click at [636, 263] on icon at bounding box center [628, 260] width 19 height 20
click at [619, 270] on input "radio" at bounding box center [619, 270] width 0 height 0
click at [548, 305] on button "Próximo →" at bounding box center [526, 315] width 103 height 32
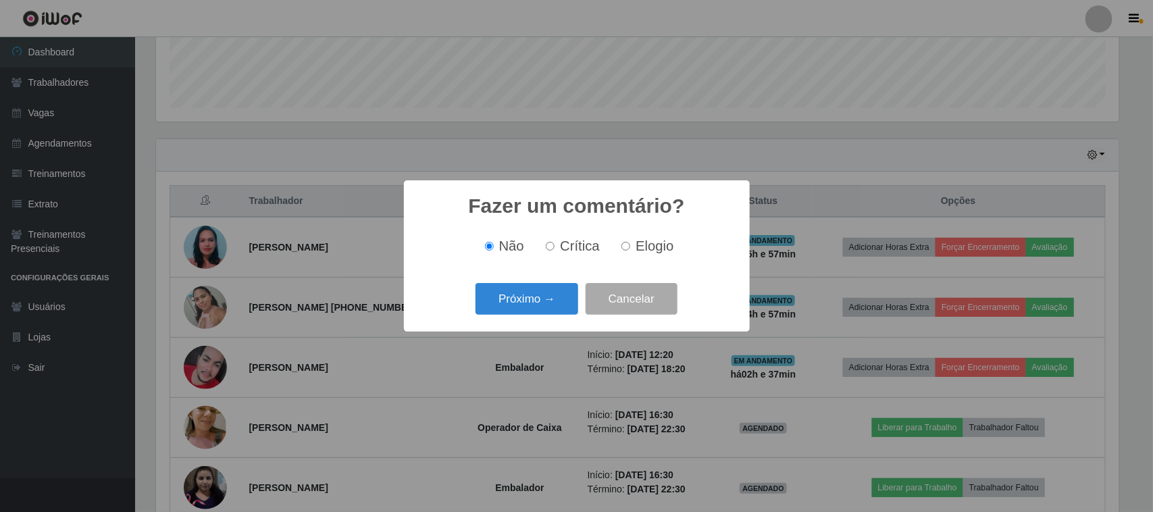
click at [629, 257] on div "Não Crítica Elogio" at bounding box center [576, 246] width 319 height 40
click at [633, 251] on label "Elogio" at bounding box center [644, 246] width 57 height 16
click at [630, 251] on input "Elogio" at bounding box center [625, 246] width 9 height 9
radio input "true"
click at [546, 295] on button "Próximo →" at bounding box center [526, 299] width 103 height 32
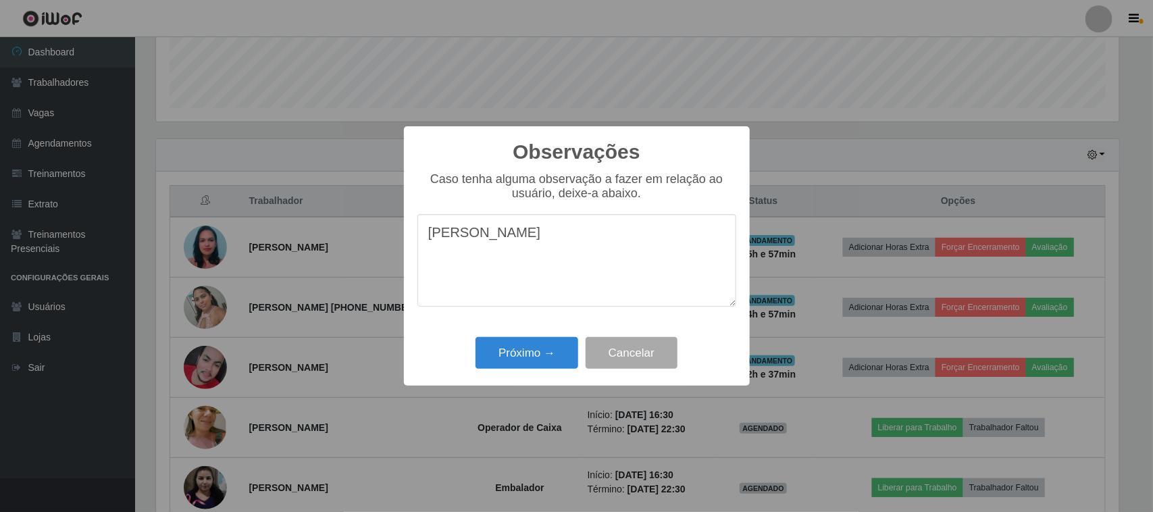
type textarea "J"
type textarea "PONTUAL"
click at [521, 350] on button "Próximo →" at bounding box center [526, 353] width 103 height 32
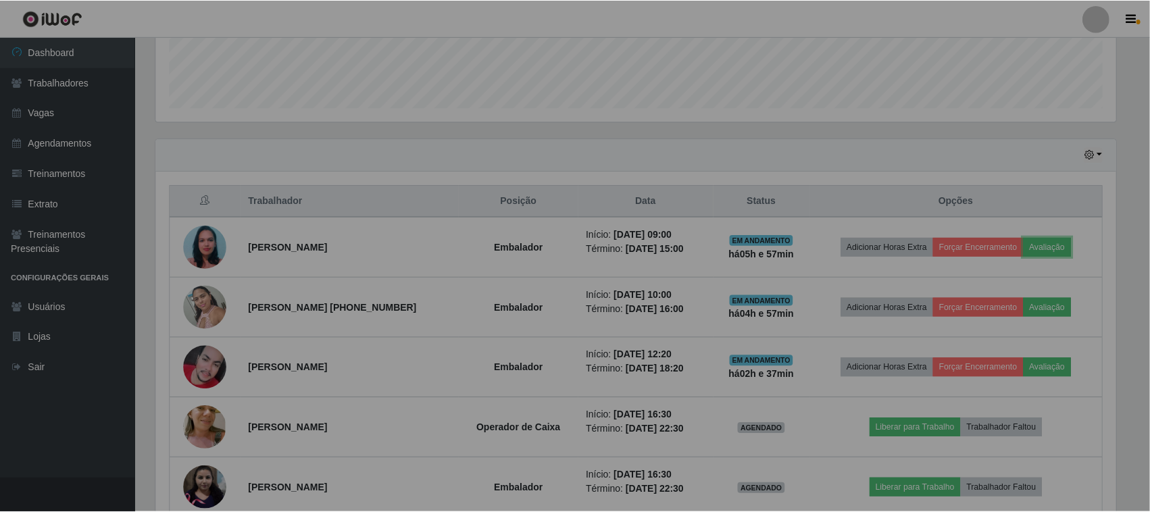
scroll to position [281, 973]
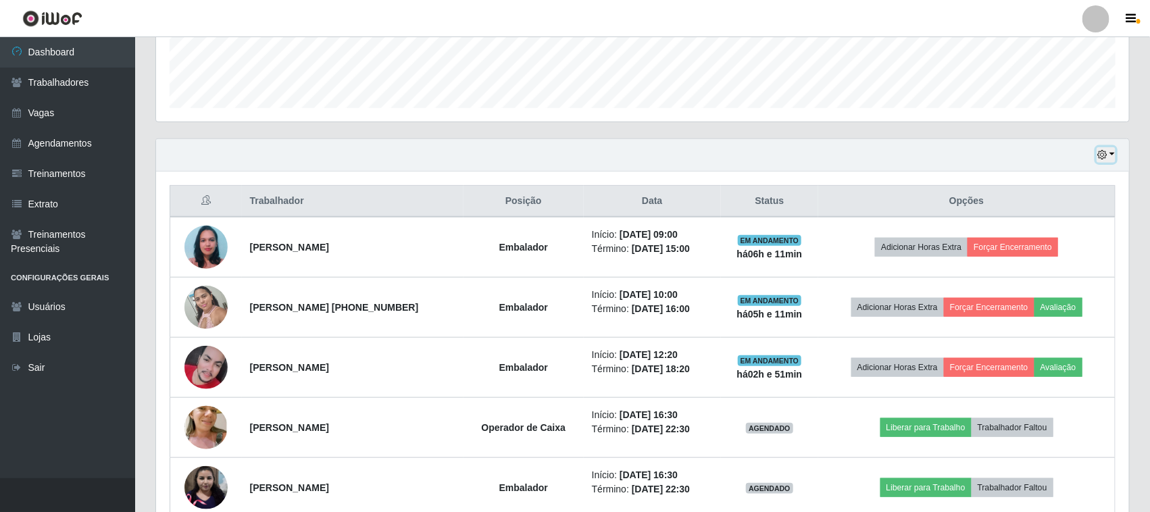
click at [1108, 160] on button "button" at bounding box center [1105, 155] width 19 height 16
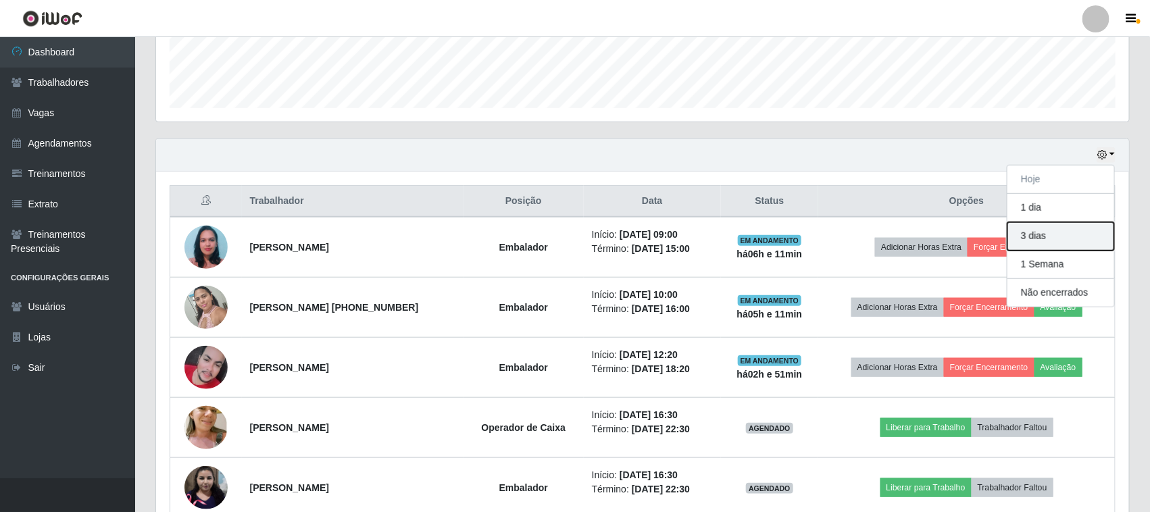
click at [1054, 242] on button "3 dias" at bounding box center [1060, 236] width 107 height 28
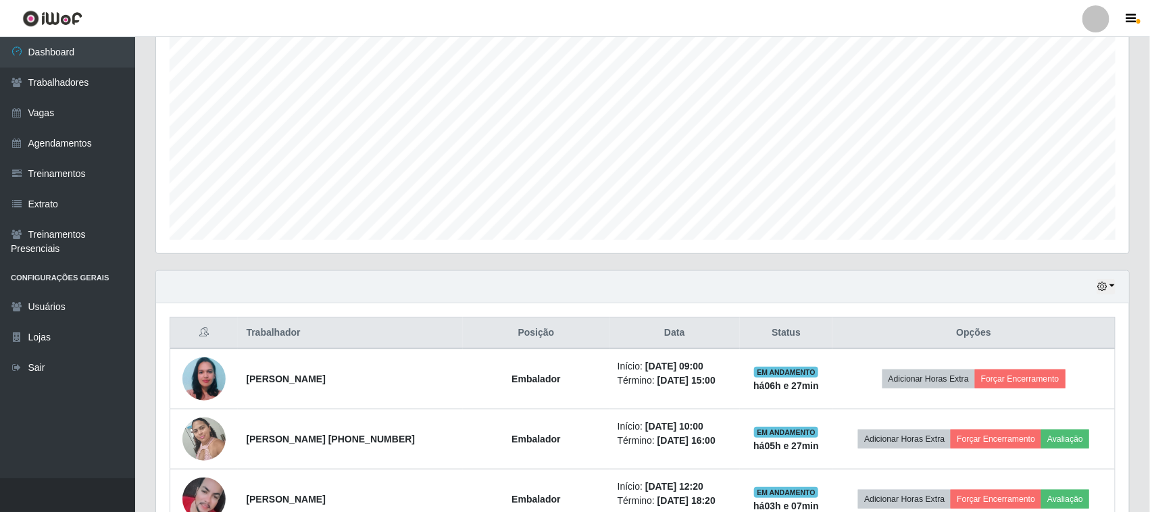
scroll to position [122, 0]
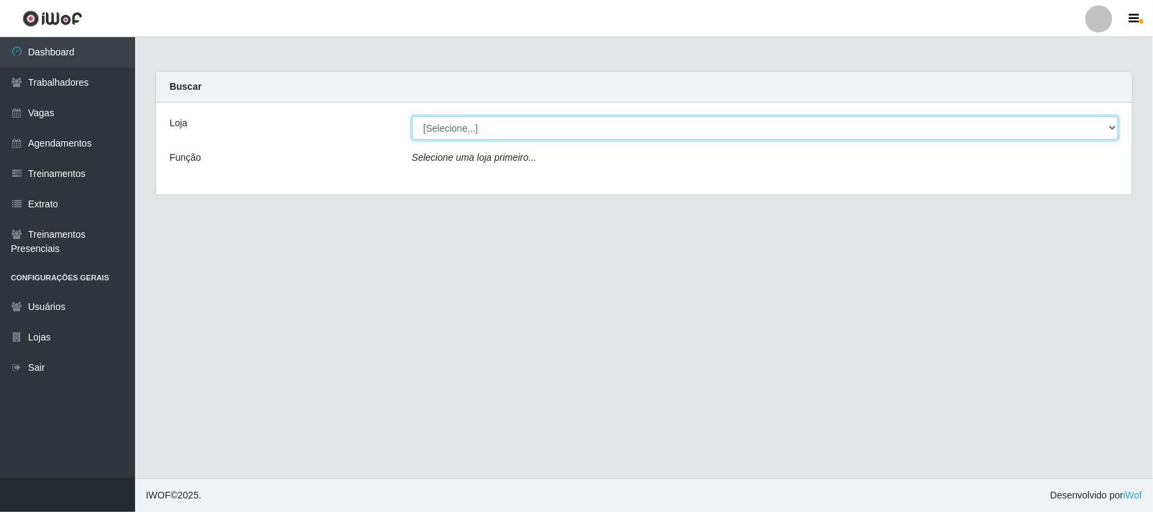
click at [731, 132] on select "[Selecione...] Nordestão - [GEOGRAPHIC_DATA]" at bounding box center [765, 128] width 706 height 24
select select "420"
click at [412, 116] on select "[Selecione...] Nordestão - [GEOGRAPHIC_DATA]" at bounding box center [765, 128] width 706 height 24
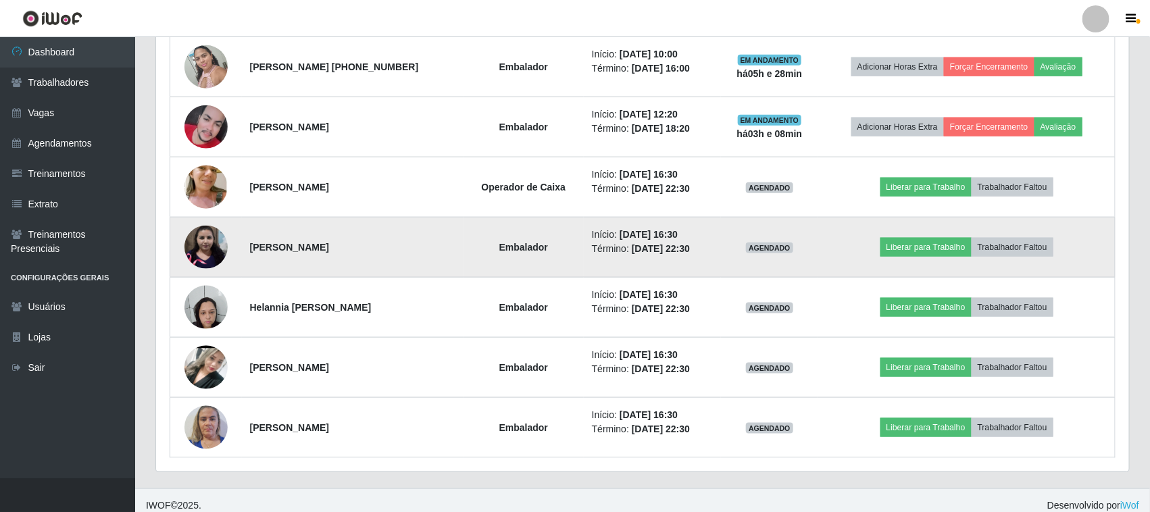
scroll to position [628, 0]
